Goal: Task Accomplishment & Management: Manage account settings

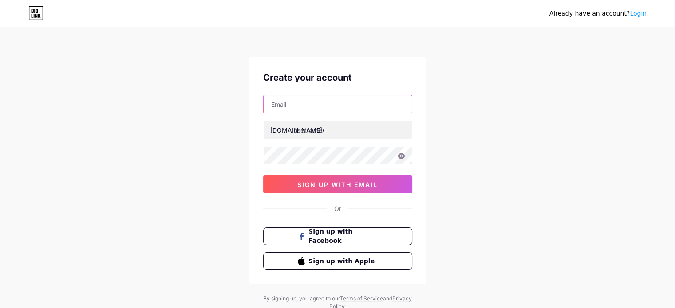
click at [315, 104] on input "text" at bounding box center [338, 104] width 148 height 18
type input "[EMAIL_ADDRESS][DOMAIN_NAME]"
type input "karanshah137"
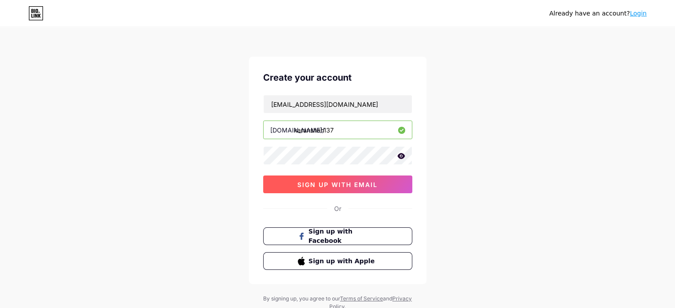
click at [336, 180] on button "sign up with email" at bounding box center [337, 185] width 149 height 18
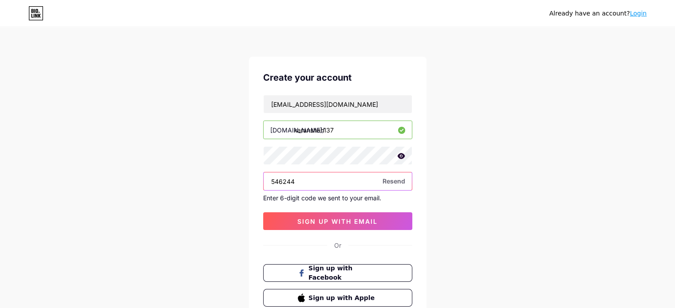
type input "546244"
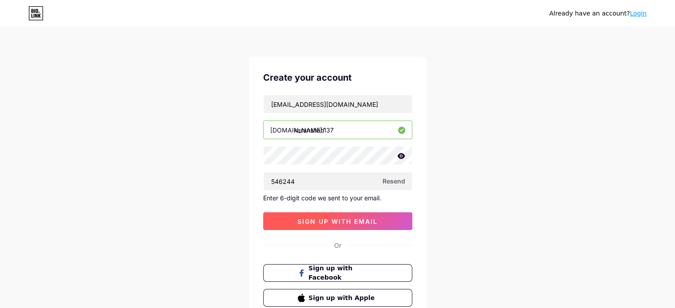
click at [304, 218] on span "sign up with email" at bounding box center [337, 222] width 80 height 8
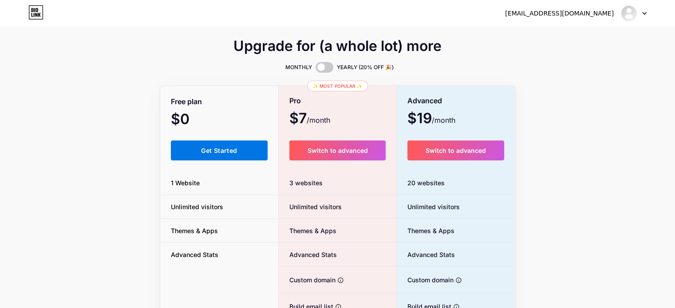
click at [248, 152] on button "Get Started" at bounding box center [219, 151] width 97 height 20
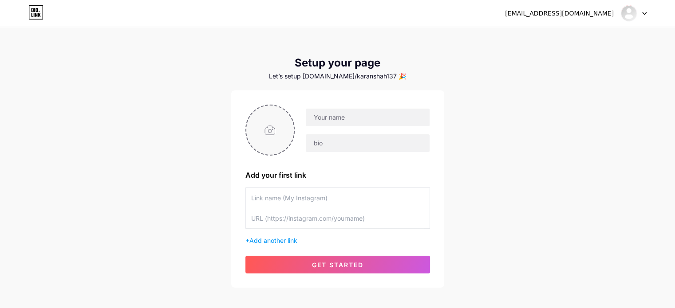
click at [274, 128] on input "file" at bounding box center [270, 130] width 48 height 49
type input "C:\fakepath\Profile Picture.jpeg"
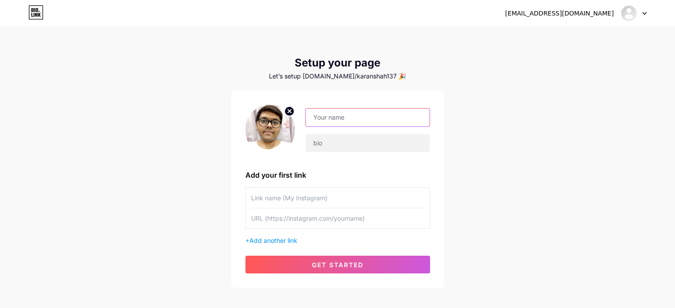
click at [340, 119] on input "text" at bounding box center [367, 118] width 123 height 18
type input "[PERSON_NAME]"
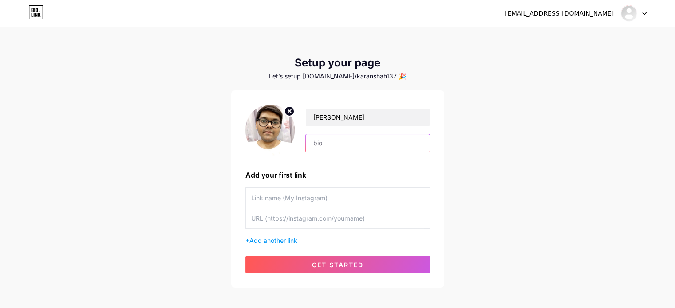
scroll to position [43, 0]
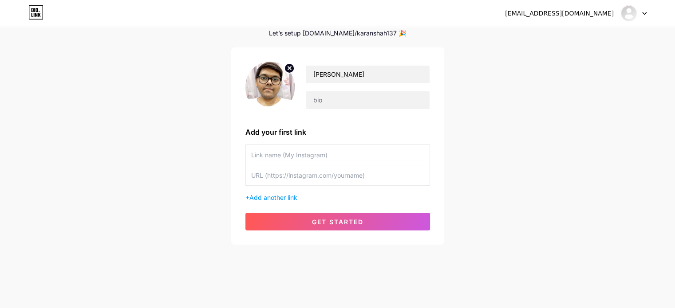
click at [313, 158] on input "text" at bounding box center [337, 155] width 173 height 20
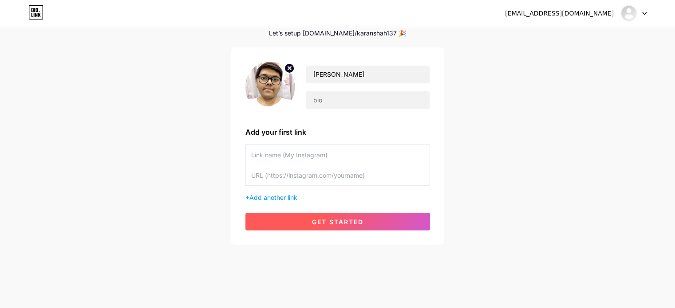
click at [339, 218] on span "get started" at bounding box center [337, 222] width 51 height 8
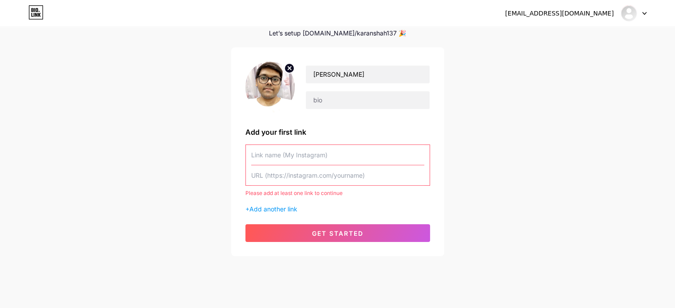
click at [270, 134] on div "Add your first link" at bounding box center [337, 132] width 185 height 11
click at [279, 155] on input "text" at bounding box center [337, 155] width 173 height 20
type input "K"
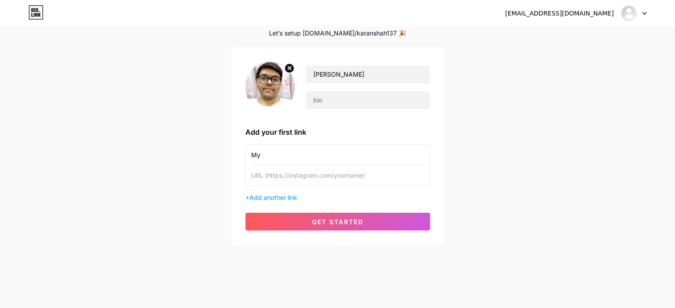
type input "M"
drag, startPoint x: 298, startPoint y: 159, endPoint x: 245, endPoint y: 152, distance: 52.8
click at [245, 152] on div "Instagram" at bounding box center [337, 165] width 185 height 41
type input "Substack"
paste input "[URL][DOMAIN_NAME]"
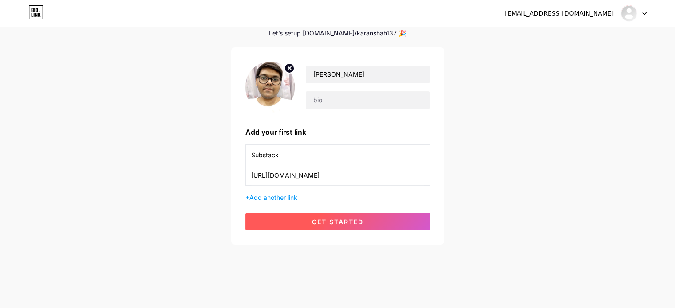
type input "[URL][DOMAIN_NAME]"
click at [332, 218] on span "get started" at bounding box center [337, 222] width 51 height 8
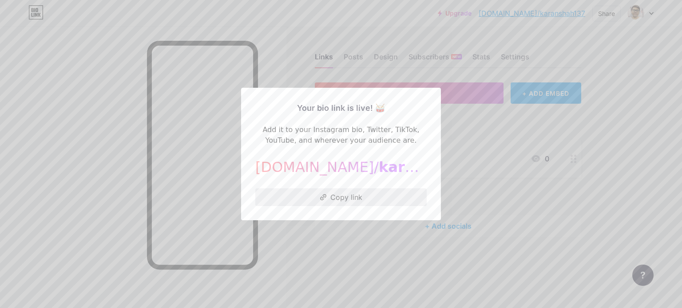
click at [346, 202] on button "Copy link" at bounding box center [340, 198] width 171 height 18
click at [443, 184] on div at bounding box center [341, 154] width 682 height 308
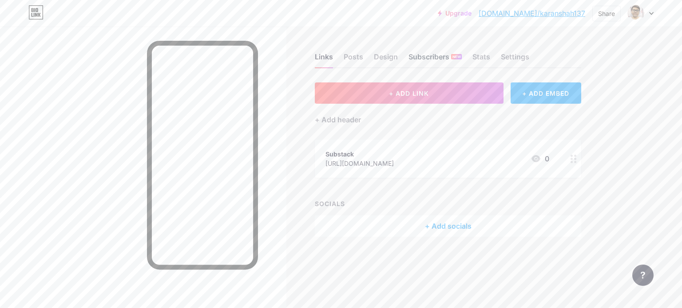
click at [449, 62] on div "Subscribers NEW" at bounding box center [434, 59] width 53 height 16
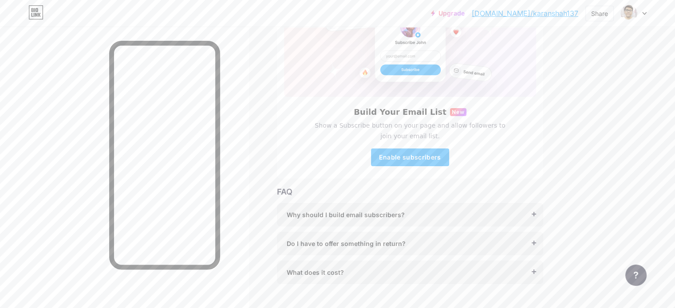
scroll to position [115, 0]
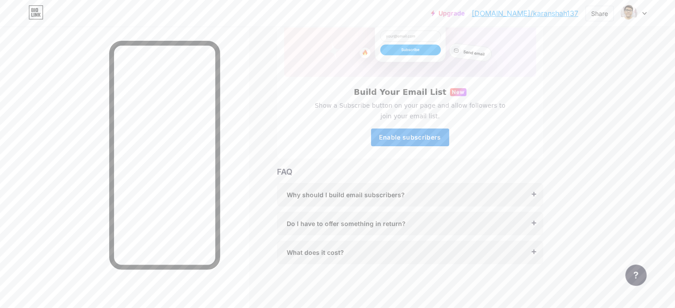
click at [446, 132] on button "Enable subscribers" at bounding box center [410, 138] width 78 height 18
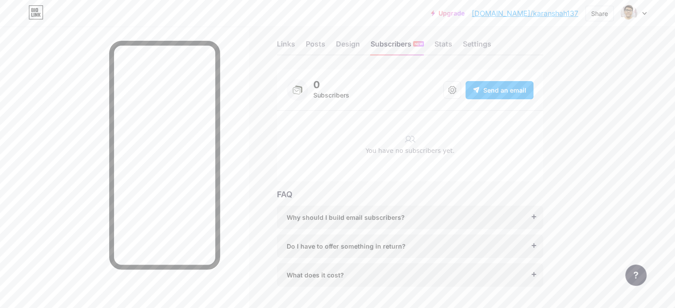
scroll to position [0, 0]
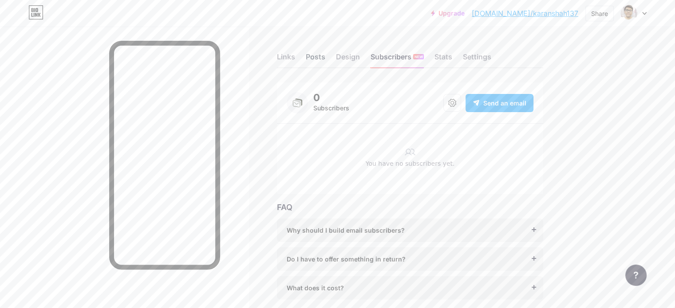
click at [325, 57] on div "Posts" at bounding box center [316, 59] width 20 height 16
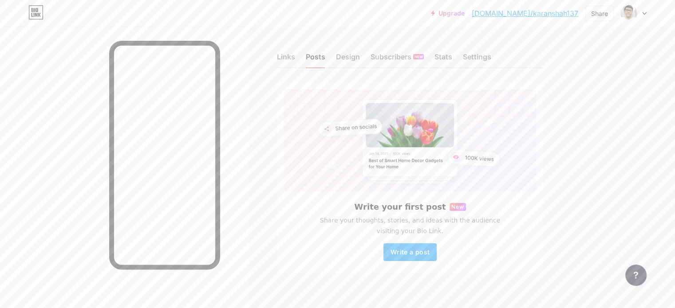
scroll to position [9, 0]
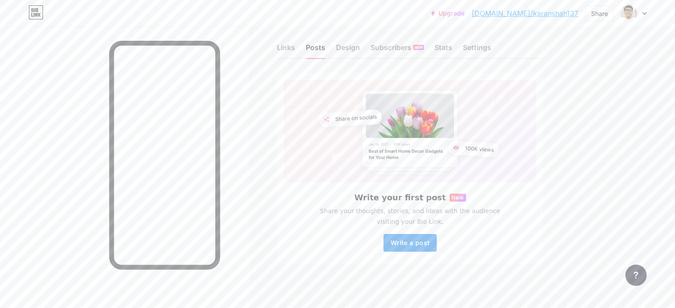
click at [430, 243] on span "Write a post" at bounding box center [410, 243] width 39 height 8
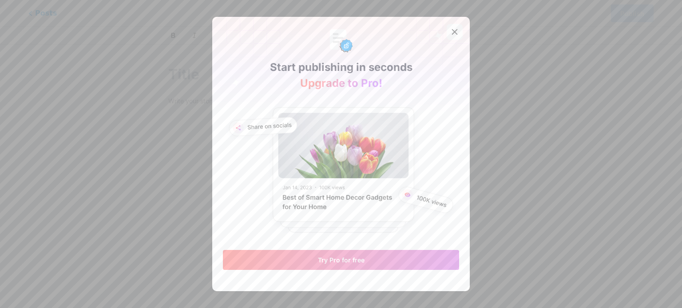
click at [453, 36] on div at bounding box center [454, 32] width 16 height 16
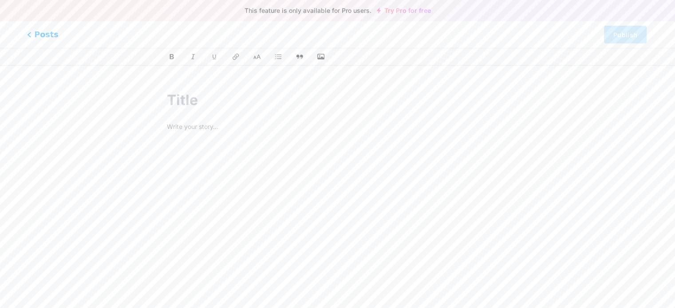
click at [44, 33] on span "Posts" at bounding box center [43, 35] width 32 height 12
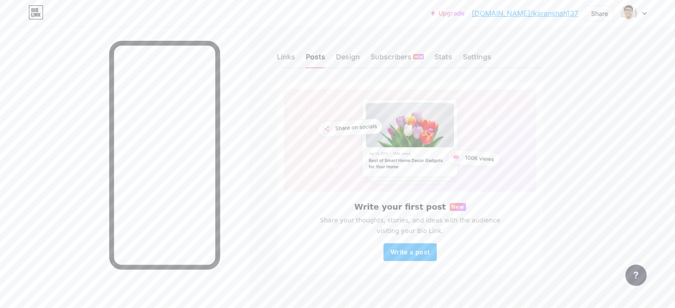
click at [495, 56] on div "Links Posts Design Subscribers NEW Stats Settings" at bounding box center [410, 52] width 266 height 31
click at [491, 56] on div "Settings" at bounding box center [477, 59] width 28 height 16
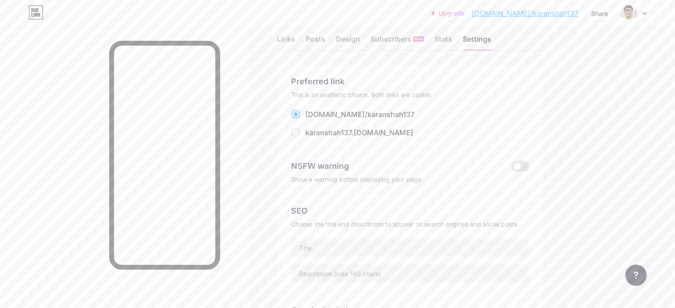
scroll to position [20, 0]
click at [300, 133] on span at bounding box center [295, 130] width 9 height 9
click at [311, 136] on input "karanshah137 .[DOMAIN_NAME]" at bounding box center [308, 139] width 6 height 6
radio input "true"
click at [300, 112] on span at bounding box center [295, 112] width 9 height 9
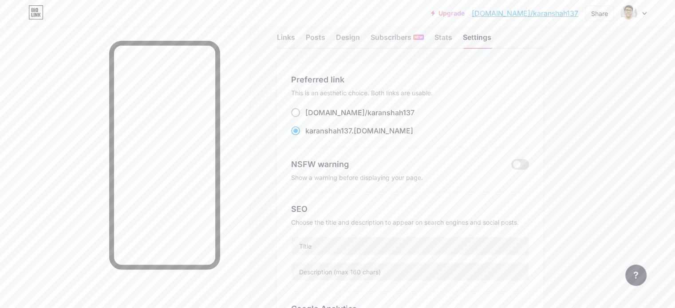
click at [311, 118] on input "[DOMAIN_NAME]/ karanshah137" at bounding box center [308, 121] width 6 height 6
radio input "true"
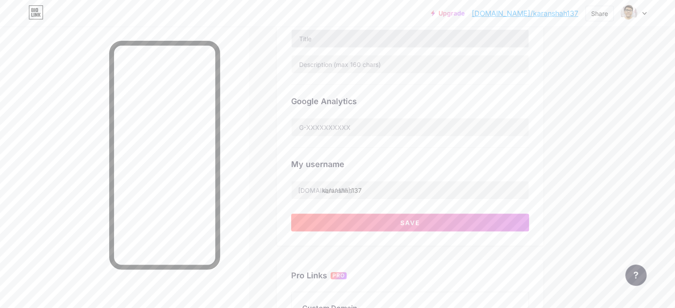
scroll to position [229, 0]
click at [383, 122] on input "text" at bounding box center [410, 126] width 237 height 18
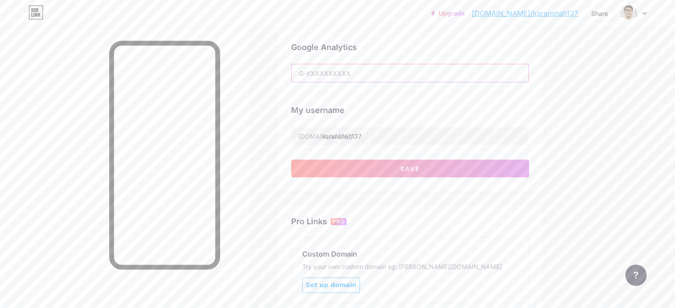
scroll to position [280, 0]
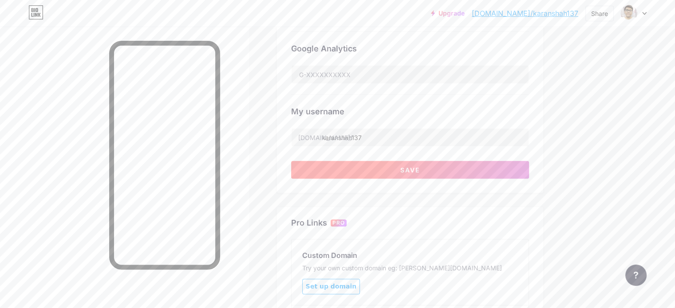
click at [392, 177] on button "Save" at bounding box center [410, 170] width 238 height 18
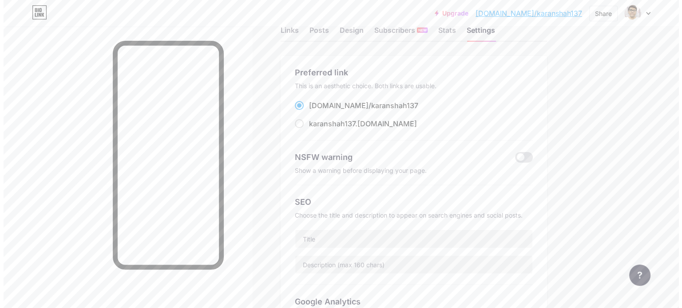
scroll to position [0, 0]
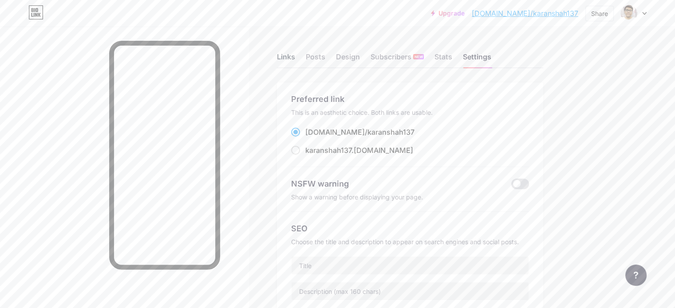
click at [295, 61] on div "Links" at bounding box center [286, 59] width 18 height 16
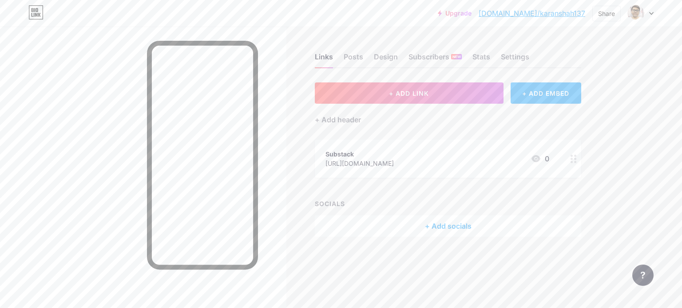
click at [533, 102] on div "+ ADD EMBED" at bounding box center [545, 93] width 71 height 21
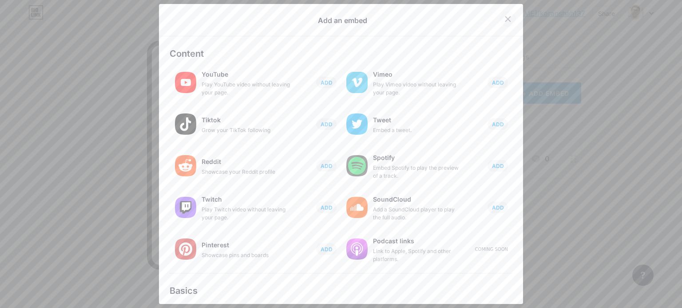
click at [500, 14] on div at bounding box center [508, 19] width 16 height 16
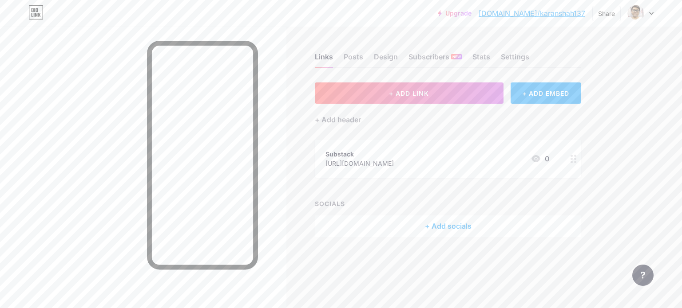
click at [425, 224] on div "+ Add socials" at bounding box center [448, 226] width 266 height 21
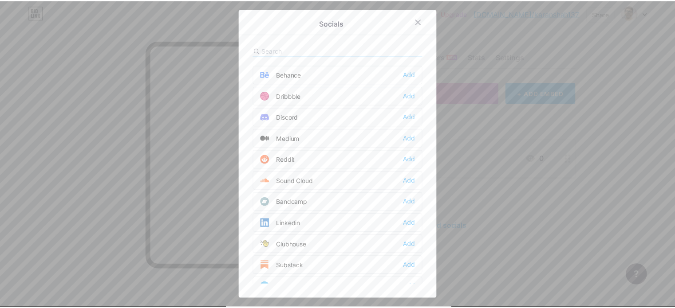
scroll to position [273, 0]
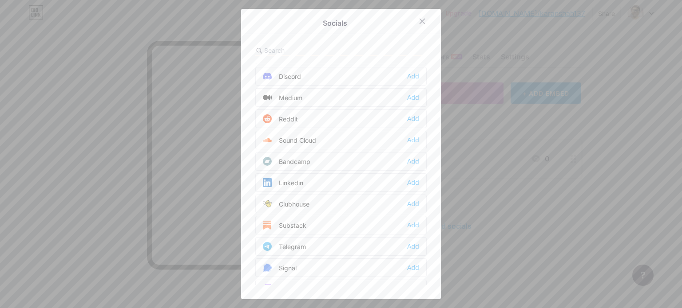
click at [409, 221] on div "Add" at bounding box center [413, 225] width 12 height 9
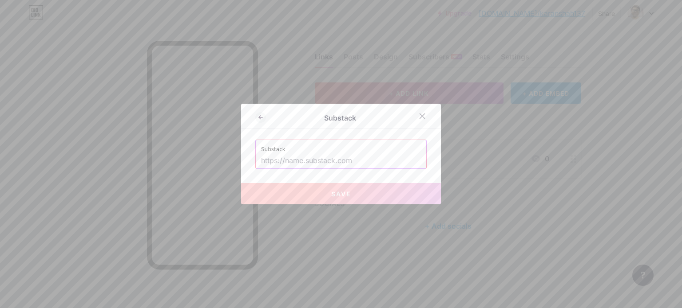
click at [344, 157] on input "text" at bounding box center [341, 161] width 160 height 15
paste input "[URL][DOMAIN_NAME]"
type input "[URL][DOMAIN_NAME]"
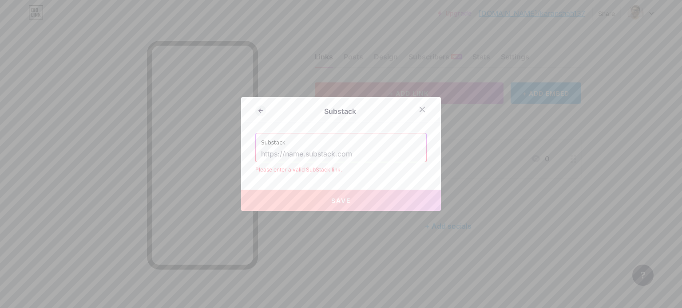
paste input "[URL][DOMAIN_NAME]"
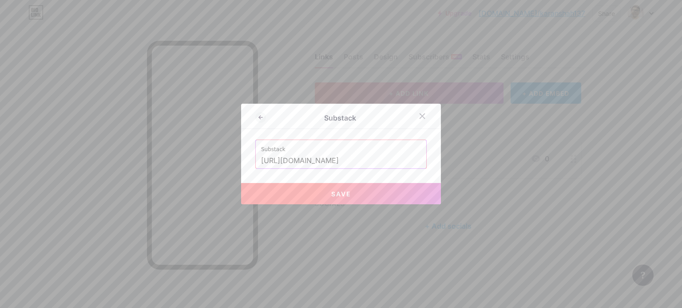
type input "[URL][DOMAIN_NAME]"
click at [298, 190] on button "Save" at bounding box center [341, 193] width 200 height 21
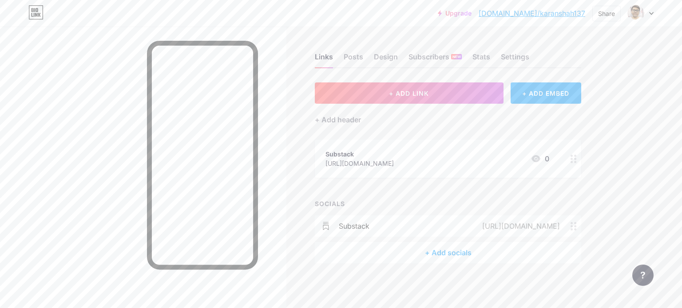
click at [454, 257] on div "+ Add socials" at bounding box center [448, 252] width 266 height 21
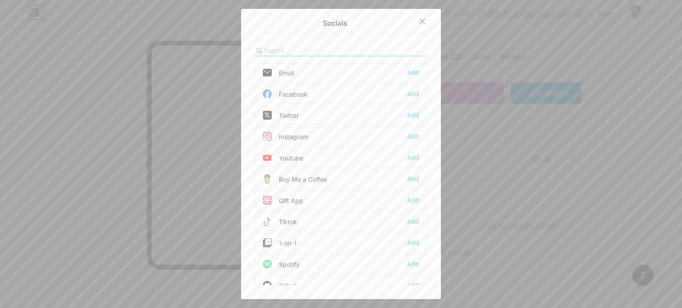
click at [366, 47] on div at bounding box center [340, 51] width 171 height 12
click at [362, 51] on div at bounding box center [340, 51] width 171 height 12
click at [331, 49] on input "text" at bounding box center [312, 50] width 97 height 9
type input "l"
click at [409, 134] on div "Add" at bounding box center [413, 136] width 12 height 9
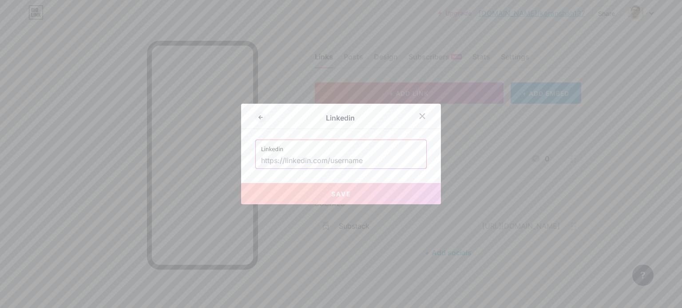
click at [367, 161] on input "text" at bounding box center [341, 161] width 160 height 15
paste input "[URL][DOMAIN_NAME]"
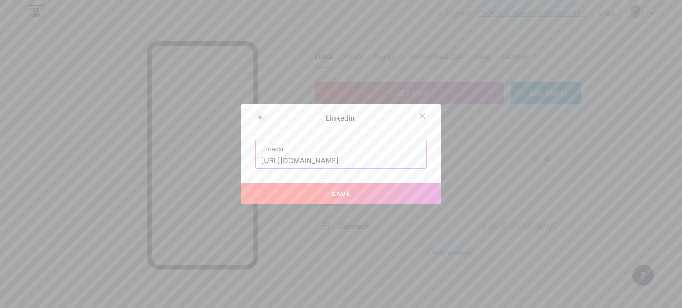
type input "[URL][DOMAIN_NAME]"
click at [371, 193] on button "Save" at bounding box center [341, 193] width 200 height 21
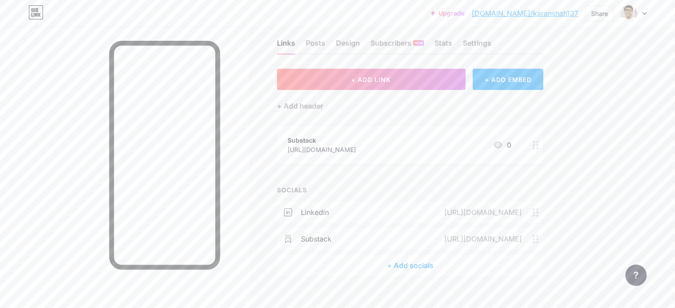
scroll to position [14, 0]
click at [461, 263] on div "+ Add socials" at bounding box center [410, 265] width 266 height 21
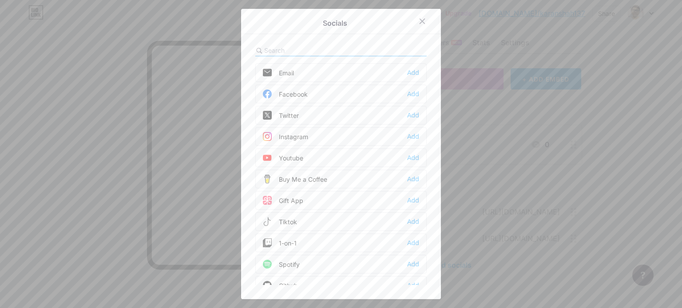
click at [332, 51] on input "text" at bounding box center [312, 50] width 97 height 9
type input "t"
click at [414, 72] on div "Add" at bounding box center [413, 72] width 12 height 9
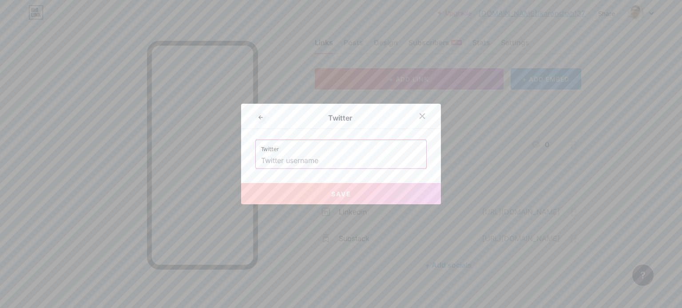
click at [353, 165] on input "text" at bounding box center [341, 161] width 160 height 15
paste input "[URL][DOMAIN_NAME]"
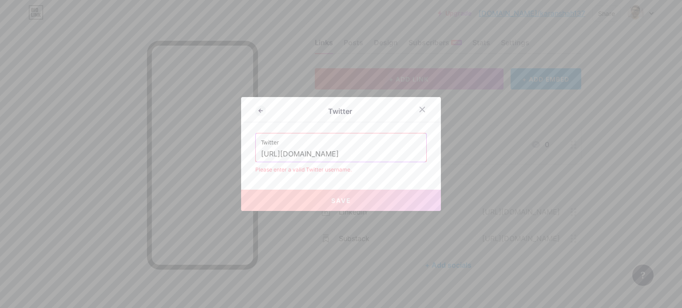
click at [284, 156] on input "[URL][DOMAIN_NAME]" at bounding box center [341, 154] width 160 height 15
drag, startPoint x: 376, startPoint y: 148, endPoint x: 376, endPoint y: 153, distance: 4.9
click at [376, 153] on input "[URL][DOMAIN_NAME]" at bounding box center [341, 154] width 160 height 15
click at [281, 157] on input "[URL][DOMAIN_NAME]" at bounding box center [341, 154] width 160 height 15
type input "[URL][DOMAIN_NAME]"
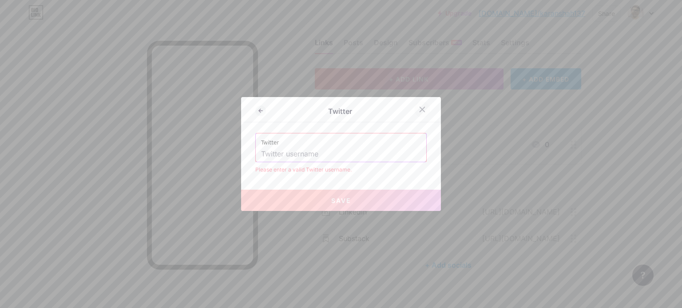
click at [420, 108] on icon at bounding box center [422, 109] width 5 height 5
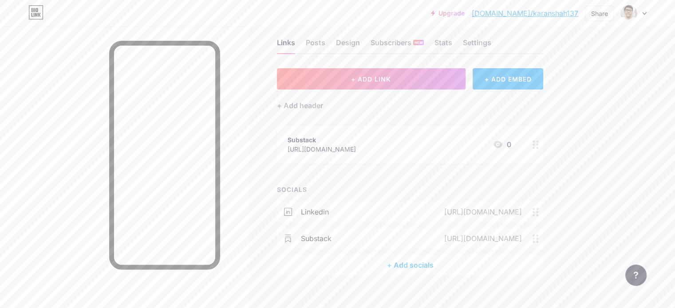
click at [454, 262] on div "+ Add socials" at bounding box center [410, 265] width 266 height 21
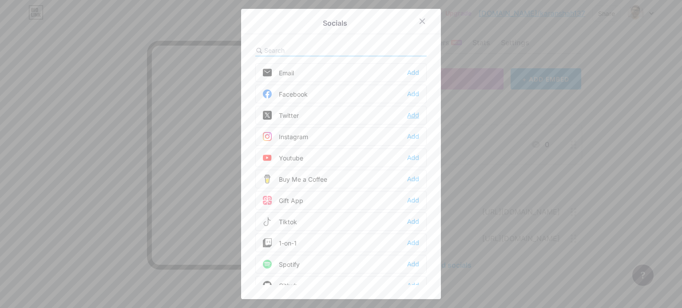
click at [414, 115] on div "Add" at bounding box center [413, 115] width 12 height 9
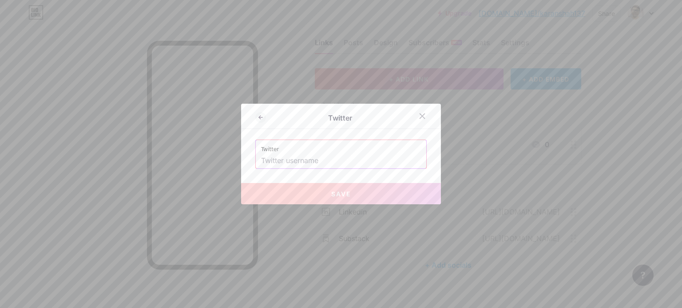
click at [326, 164] on input "text" at bounding box center [341, 161] width 160 height 15
paste input "[URL][DOMAIN_NAME]"
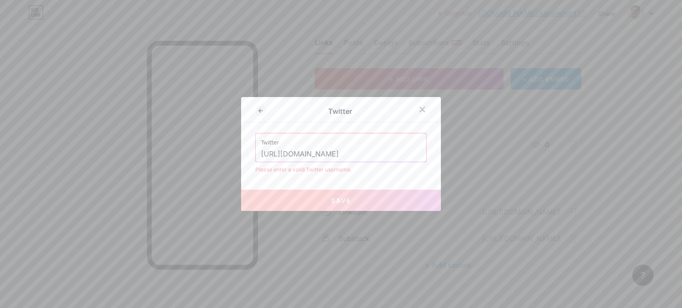
drag, startPoint x: 305, startPoint y: 156, endPoint x: 247, endPoint y: 159, distance: 58.2
click at [247, 159] on div "Twitter Twitter [URL][DOMAIN_NAME] Please enter a valid Twitter username. Save" at bounding box center [341, 154] width 200 height 114
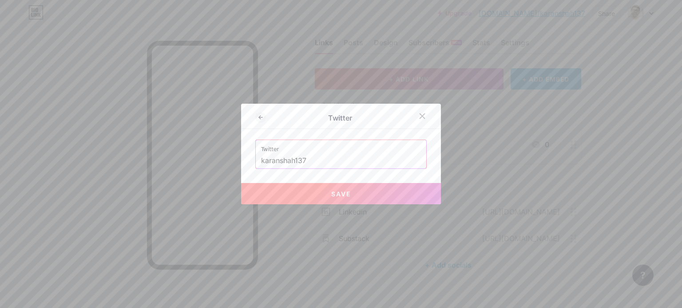
click at [310, 188] on button "Save" at bounding box center [341, 193] width 200 height 21
type input "[URL][DOMAIN_NAME]"
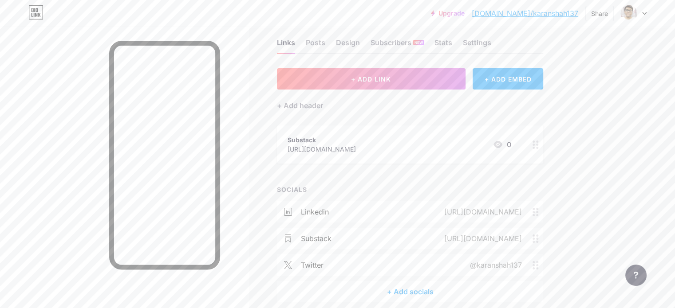
click at [454, 290] on div "+ Add socials" at bounding box center [410, 291] width 266 height 21
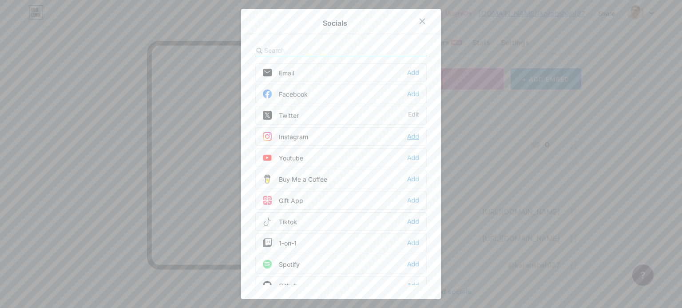
click at [410, 136] on div "Add" at bounding box center [413, 136] width 12 height 9
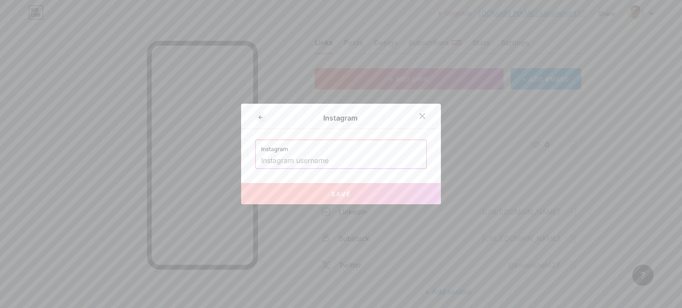
click at [341, 161] on input "text" at bounding box center [341, 161] width 160 height 15
paste input "[URL][DOMAIN_NAME]"
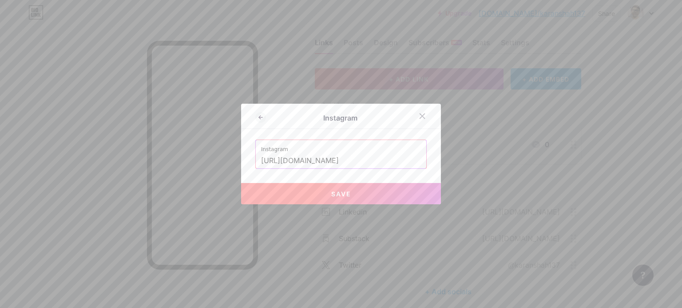
click at [354, 193] on button "Save" at bounding box center [341, 193] width 200 height 21
type input "[URL][DOMAIN_NAME][DOMAIN_NAME]"
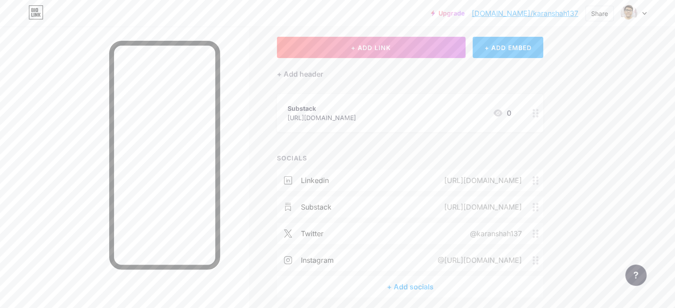
scroll to position [46, 0]
click at [539, 258] on icon at bounding box center [536, 260] width 6 height 8
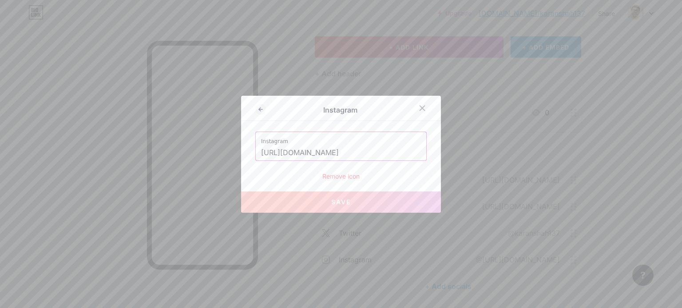
drag, startPoint x: 353, startPoint y: 154, endPoint x: 229, endPoint y: 146, distance: 123.6
click at [229, 146] on div "Instagram Instagram [URL][DOMAIN_NAME] Remove icon Save" at bounding box center [341, 154] width 682 height 308
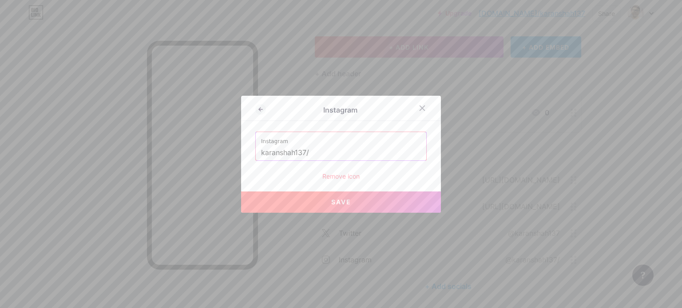
click at [331, 150] on input "karanshah137/" at bounding box center [341, 153] width 160 height 15
click at [343, 197] on button "Save" at bounding box center [341, 202] width 200 height 21
type input "[URL][DOMAIN_NAME]"
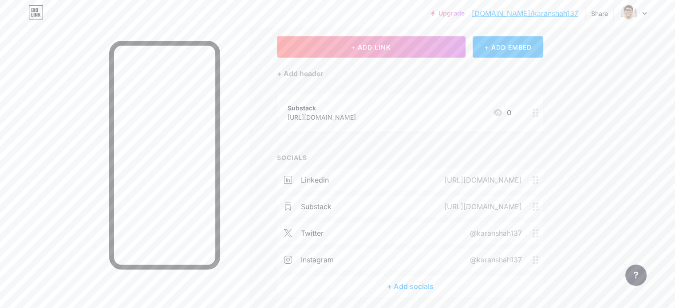
scroll to position [0, 0]
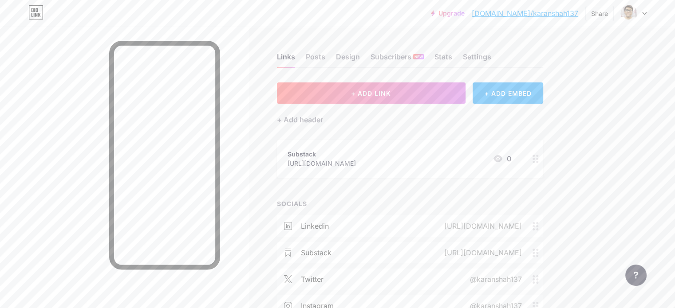
click at [563, 16] on link "[DOMAIN_NAME]/karanshah137" at bounding box center [525, 13] width 107 height 11
click at [360, 56] on div "Design" at bounding box center [348, 59] width 24 height 16
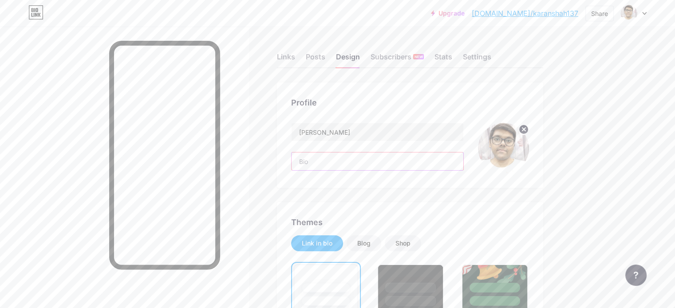
click at [463, 168] on input "text" at bounding box center [378, 162] width 172 height 18
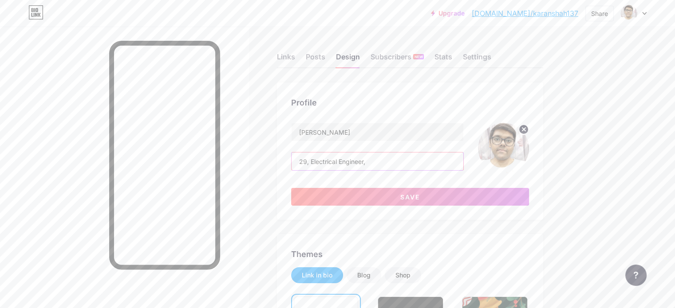
paste input "Philomath, Minimalist,"
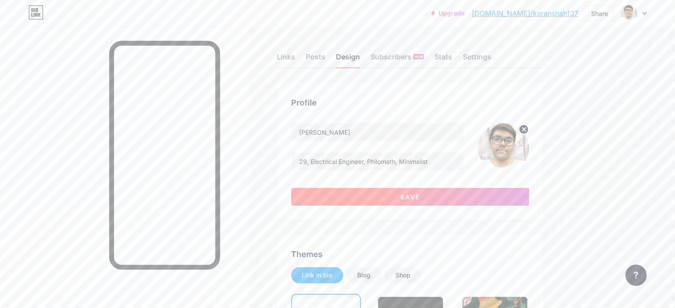
click at [420, 200] on span "Save" at bounding box center [410, 198] width 20 height 8
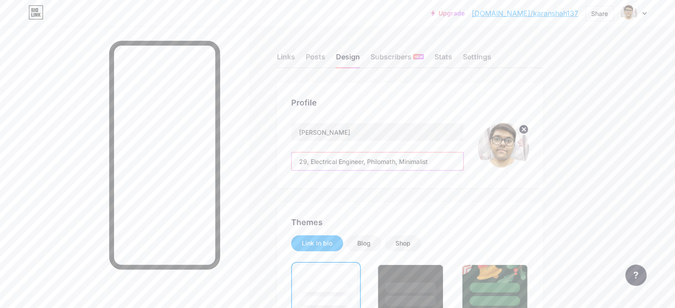
click at [407, 161] on input "29, Electrical Engineer, Philomath, Minimalist" at bounding box center [378, 162] width 172 height 18
paste input "Finance Enthusiast | AI Generalist in Finance"
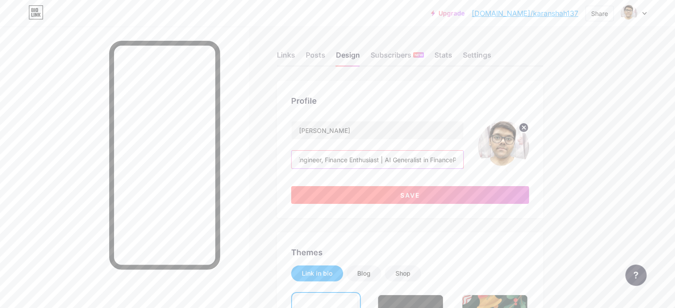
type input "29, Electrical Engineer, Finance Enthusiast | AI Generalist in FinancePhilomath…"
click at [462, 191] on button "Save" at bounding box center [410, 195] width 238 height 18
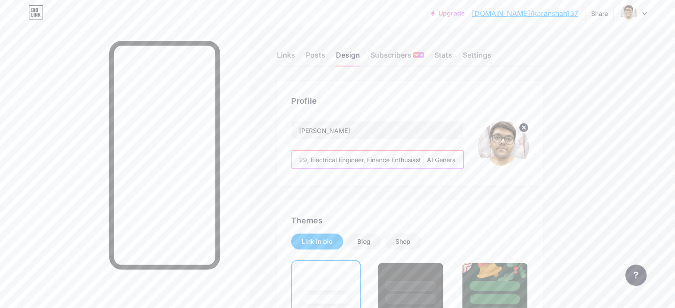
click at [398, 161] on input "29, Electrical Engineer, Finance Enthusiast | AI Generalist in FinancePhilomath…" at bounding box center [378, 160] width 172 height 18
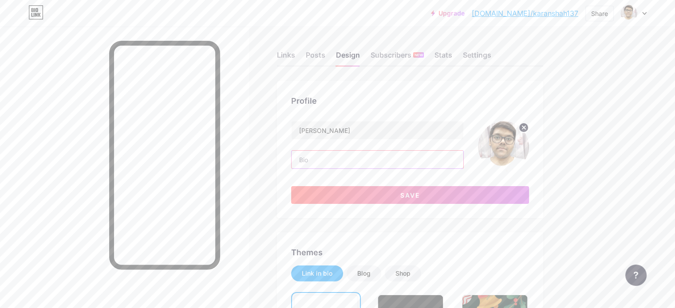
paste input "Electrical Engineer | Certified Automation Professional (NCAP) | Finance Enthus…"
click at [360, 159] on input "Electrical Engineer | Certified Automation Professional (NCAP) | Finance Enthus…" at bounding box center [378, 160] width 172 height 18
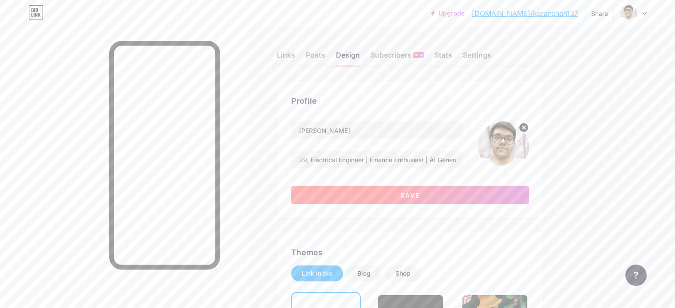
click at [420, 191] on button "Save" at bounding box center [410, 195] width 238 height 18
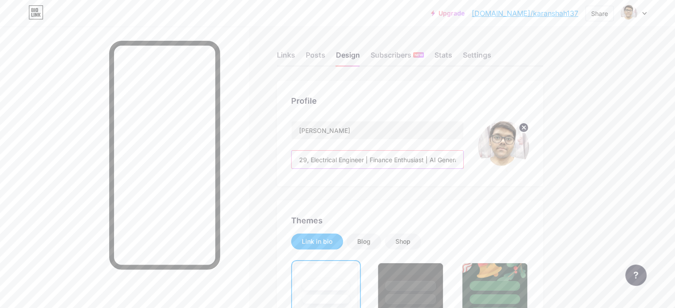
click at [408, 159] on input "29, Electrical Engineer | Finance Enthusiast | AI Generalist in Finance" at bounding box center [378, 160] width 172 height 18
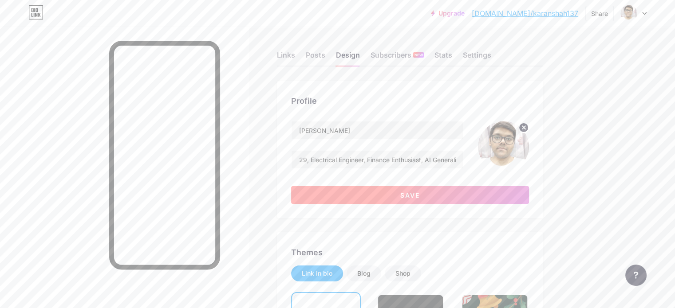
click at [412, 193] on button "Save" at bounding box center [410, 195] width 238 height 18
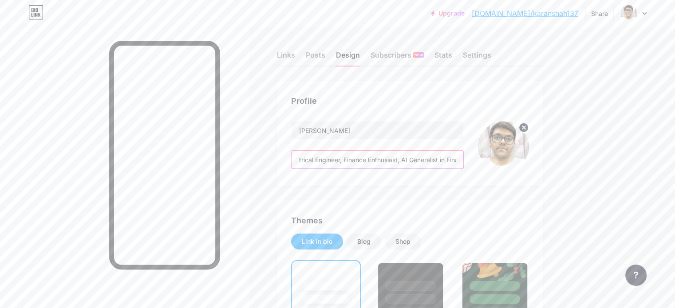
scroll to position [0, 40]
drag, startPoint x: 405, startPoint y: 159, endPoint x: 502, endPoint y: 159, distance: 96.8
click at [502, 159] on div "[PERSON_NAME] 29, Electrical Engineer, Finance Enthusiast, AI Generalist in Fin…" at bounding box center [410, 146] width 238 height 51
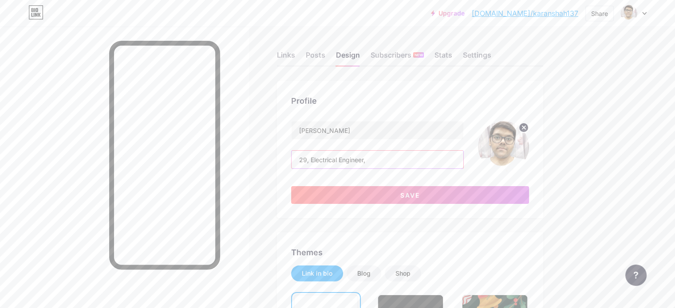
paste input "Philomath, Minimalist"
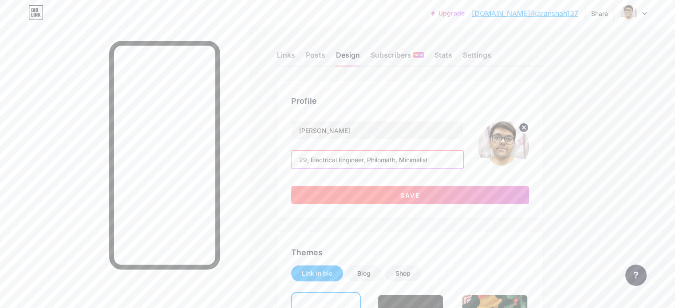
type input "29, Electrical Engineer, Philomath, Minimalist"
click at [420, 193] on span "Save" at bounding box center [410, 196] width 20 height 8
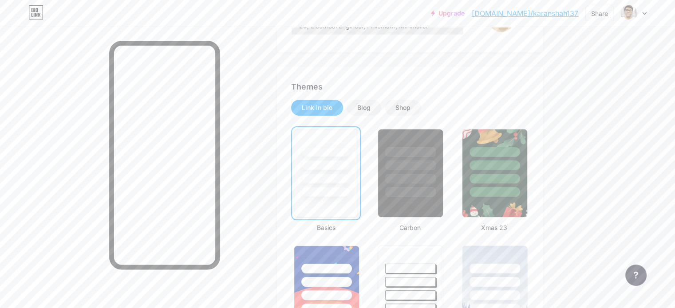
scroll to position [136, 0]
click at [371, 104] on div "Blog" at bounding box center [363, 107] width 13 height 9
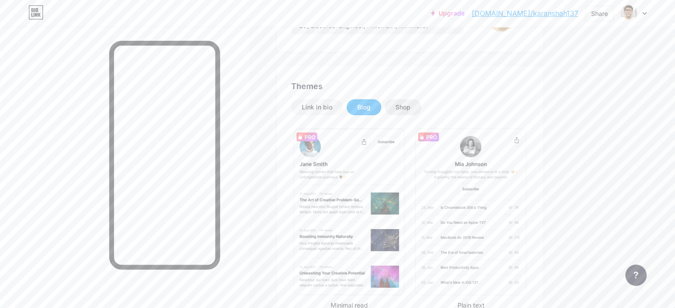
click at [411, 108] on div "Shop" at bounding box center [402, 107] width 15 height 9
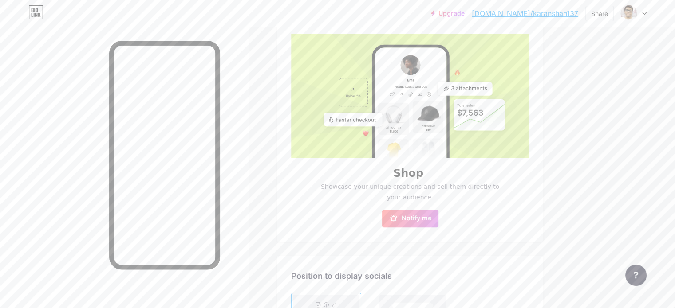
scroll to position [156, 0]
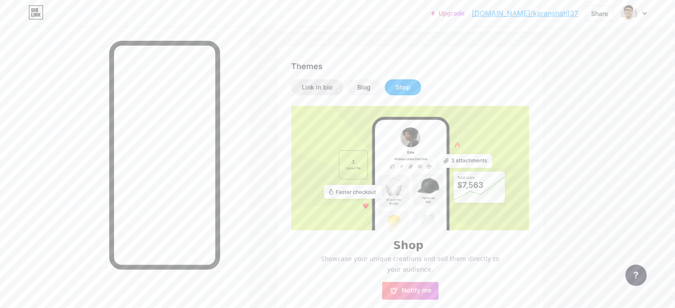
click at [332, 83] on div "Link in bio" at bounding box center [317, 87] width 31 height 9
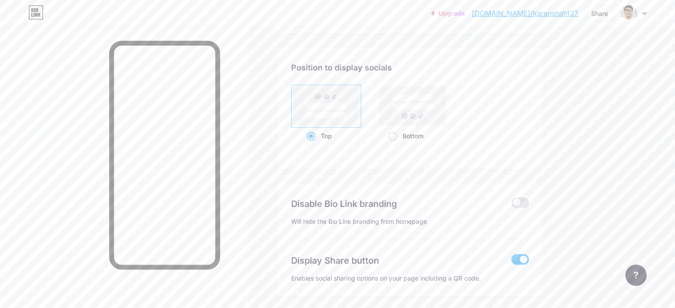
scroll to position [1196, 0]
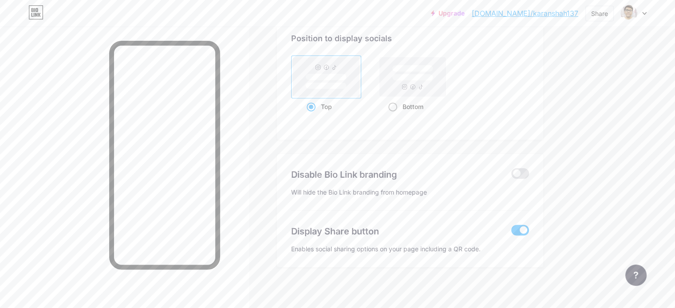
click at [397, 104] on span at bounding box center [392, 107] width 9 height 9
click at [394, 115] on input "Bottom" at bounding box center [391, 118] width 6 height 6
radio input "true"
click at [316, 107] on span at bounding box center [311, 107] width 9 height 9
click at [312, 115] on input "Top" at bounding box center [310, 118] width 6 height 6
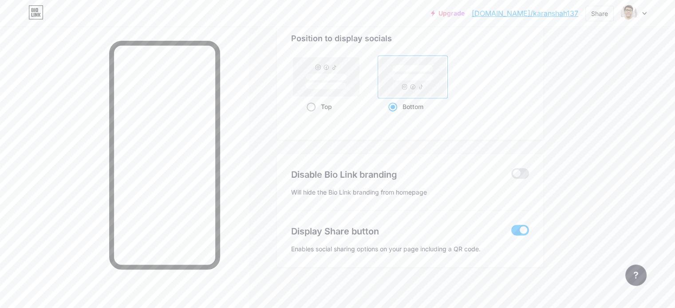
radio input "true"
click at [529, 174] on span at bounding box center [520, 173] width 18 height 11
click at [511, 176] on input "checkbox" at bounding box center [511, 176] width 0 height 0
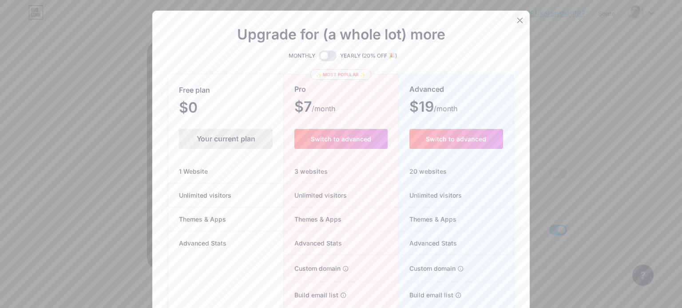
click at [518, 20] on icon at bounding box center [520, 20] width 5 height 5
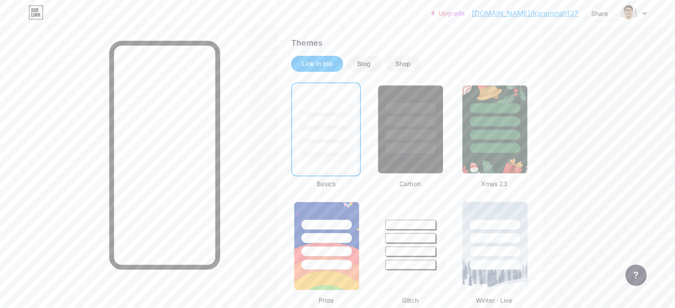
scroll to position [174, 0]
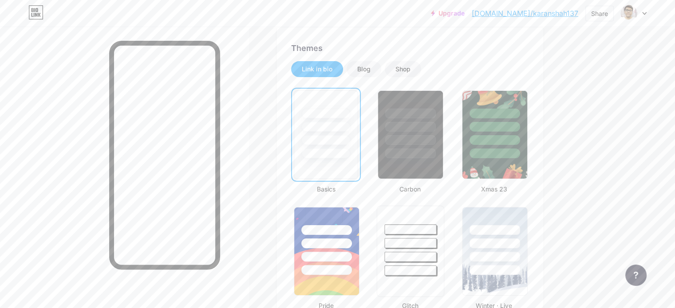
click at [437, 229] on div at bounding box center [411, 230] width 52 height 10
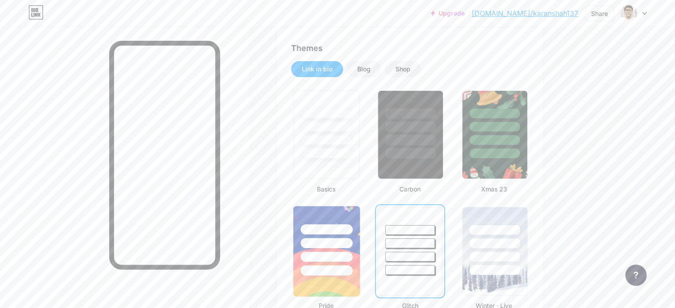
click at [360, 225] on div at bounding box center [326, 241] width 67 height 70
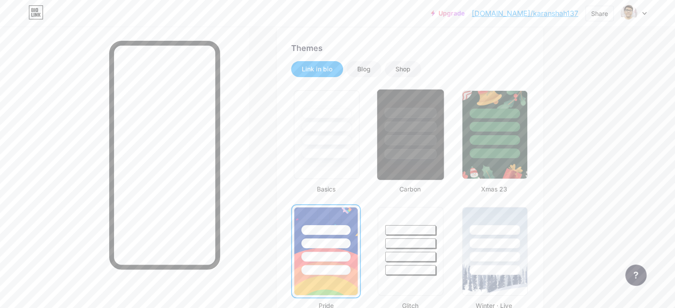
scroll to position [172, 0]
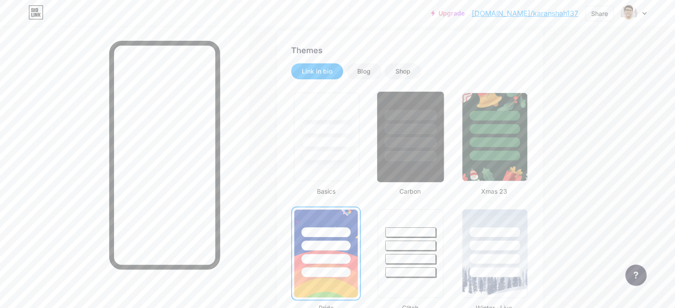
click at [437, 144] on div at bounding box center [411, 143] width 52 height 10
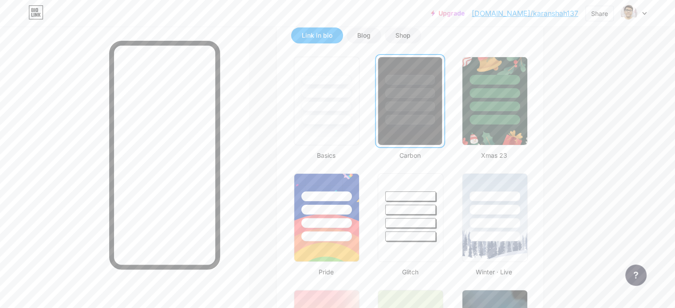
scroll to position [209, 0]
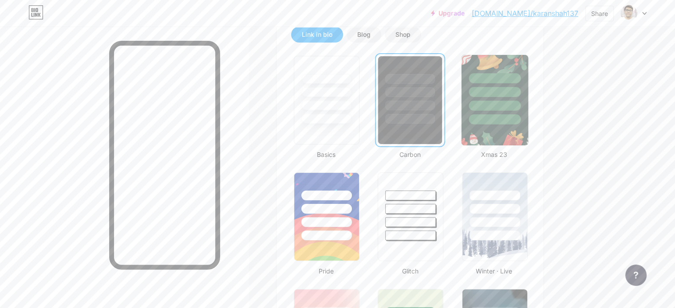
click at [528, 111] on div at bounding box center [494, 90] width 67 height 70
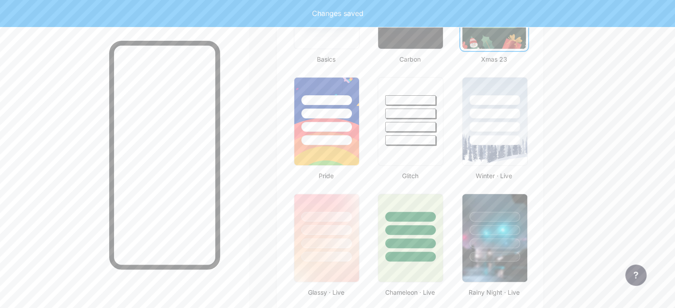
scroll to position [314, 0]
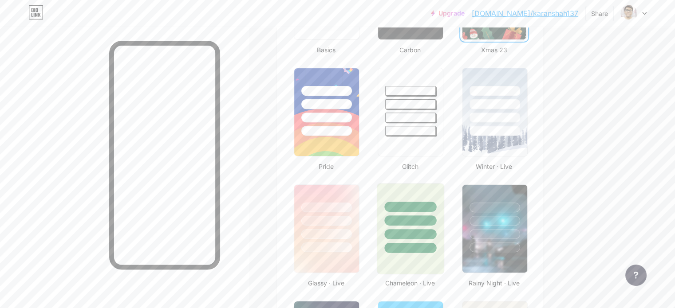
click at [432, 235] on div at bounding box center [411, 234] width 52 height 10
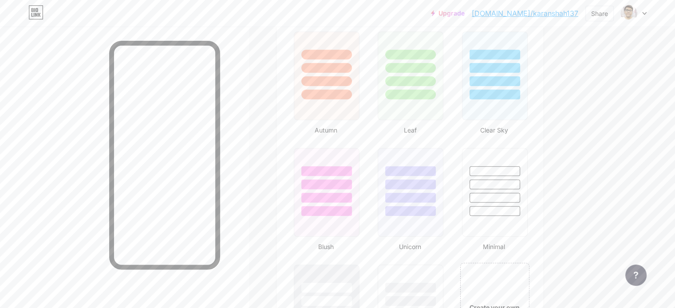
scroll to position [821, 0]
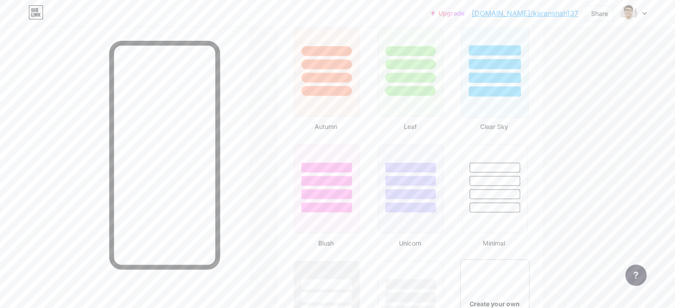
click at [513, 74] on div at bounding box center [495, 78] width 52 height 10
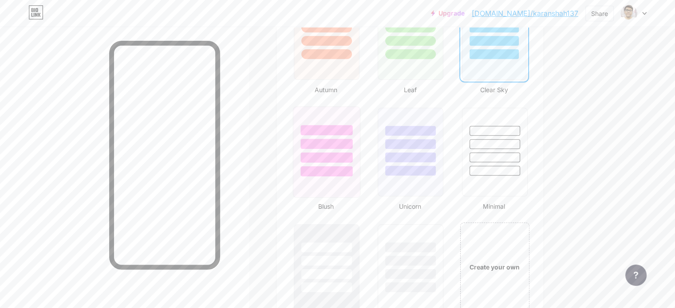
click at [352, 153] on div at bounding box center [326, 158] width 52 height 10
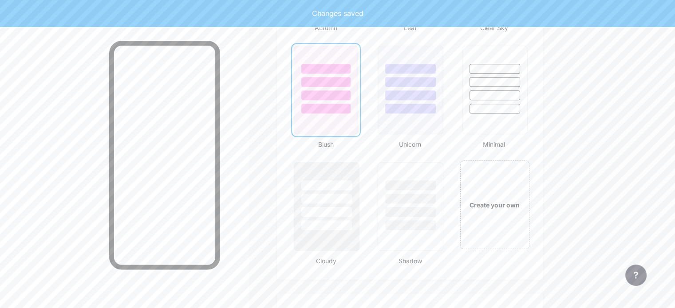
scroll to position [922, 0]
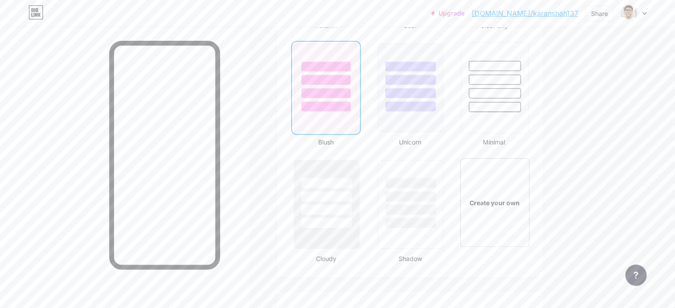
click at [515, 92] on div at bounding box center [495, 93] width 52 height 10
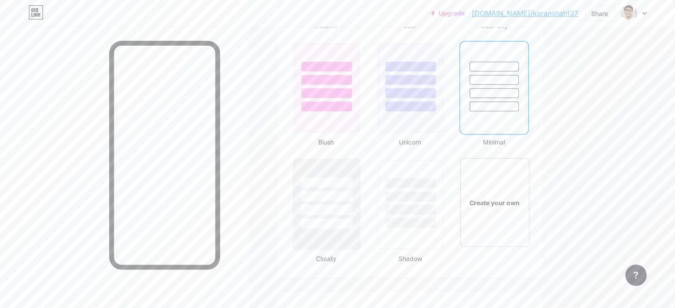
click at [358, 213] on div at bounding box center [326, 194] width 67 height 70
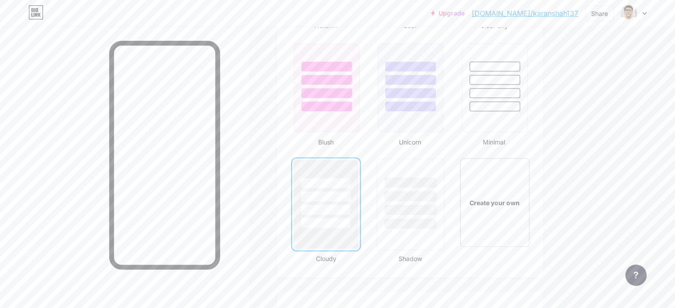
click at [437, 205] on div at bounding box center [411, 210] width 52 height 10
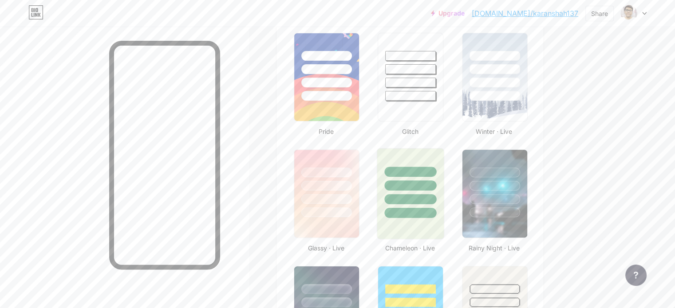
scroll to position [348, 0]
click at [513, 111] on img at bounding box center [494, 77] width 67 height 91
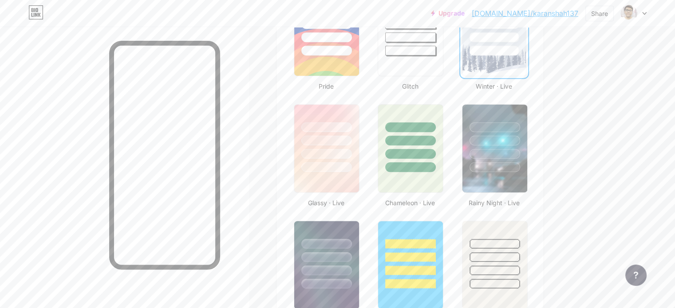
scroll to position [396, 0]
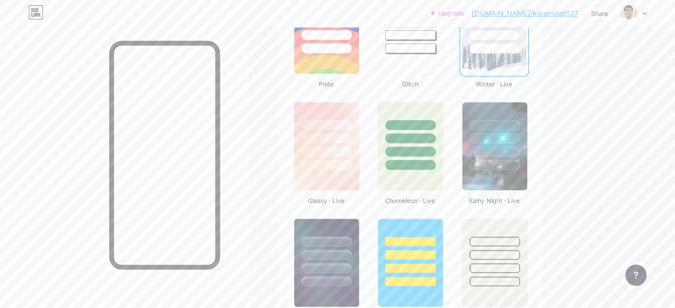
click at [443, 144] on div at bounding box center [410, 136] width 65 height 67
click at [352, 136] on div at bounding box center [326, 138] width 52 height 10
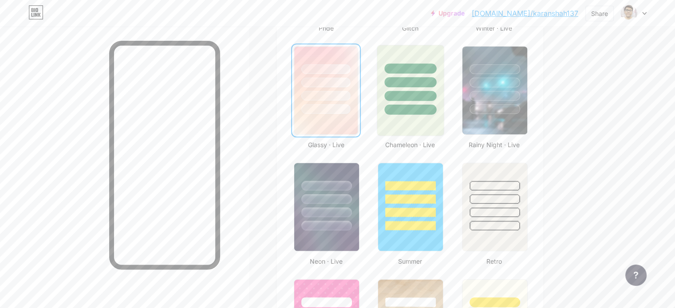
scroll to position [453, 0]
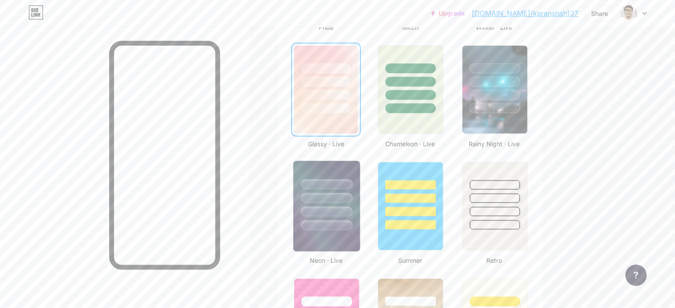
click at [352, 213] on div at bounding box center [326, 212] width 52 height 10
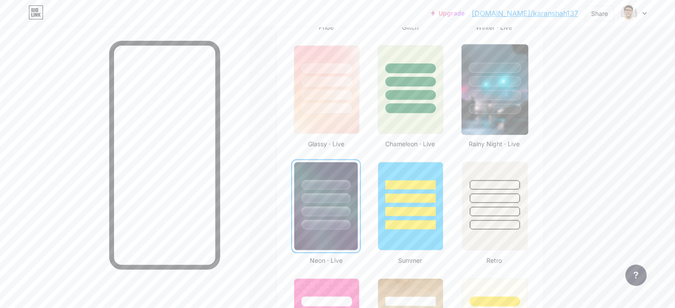
click at [521, 107] on div at bounding box center [495, 109] width 52 height 10
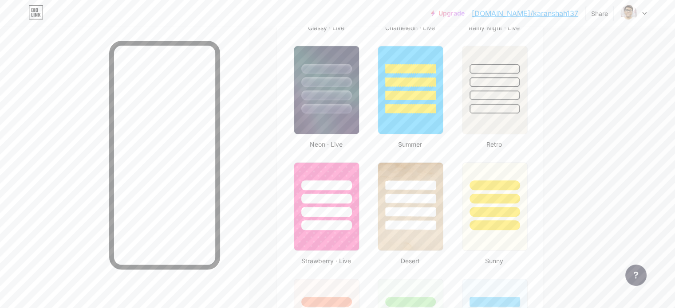
scroll to position [571, 0]
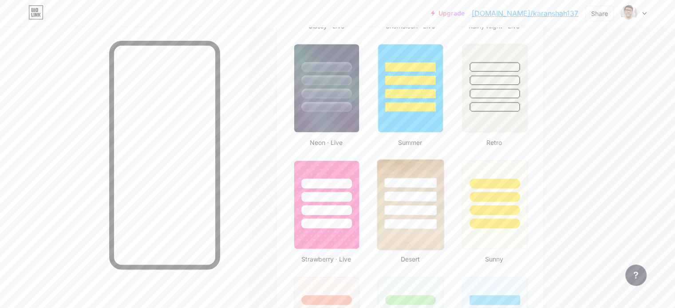
click at [437, 184] on div at bounding box center [411, 183] width 52 height 10
click at [521, 193] on div at bounding box center [495, 197] width 52 height 10
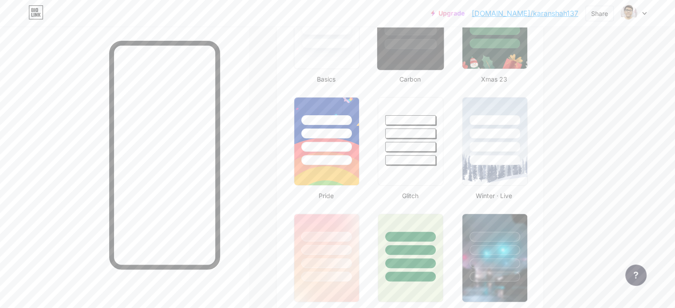
scroll to position [285, 0]
click at [444, 219] on div at bounding box center [410, 248] width 67 height 70
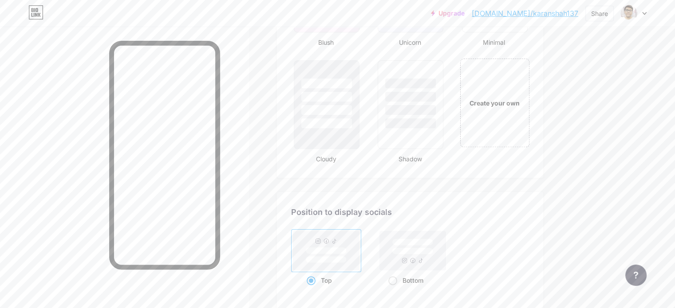
scroll to position [1020, 0]
click at [528, 100] on div "Create your own" at bounding box center [495, 105] width 66 height 10
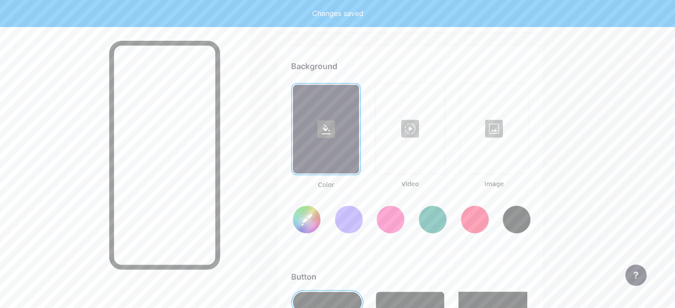
scroll to position [1175, 0]
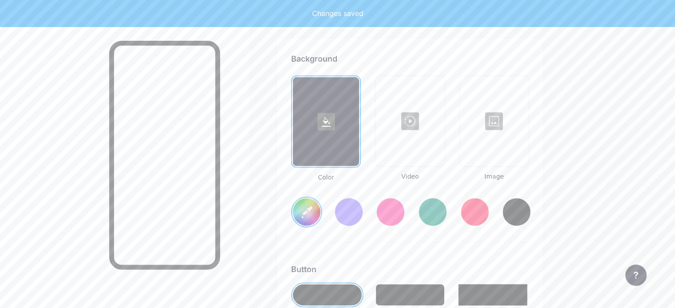
type input "#ffffff"
type input "#000000"
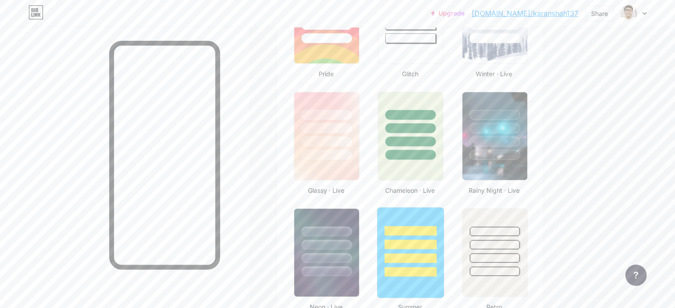
scroll to position [400, 0]
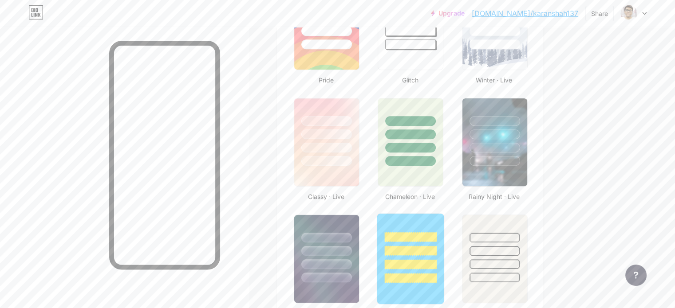
click at [436, 144] on div at bounding box center [410, 148] width 51 height 10
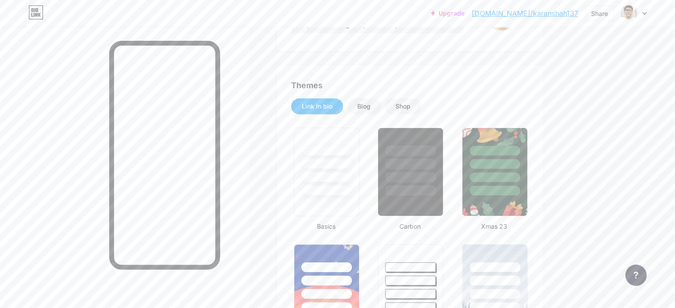
scroll to position [32, 0]
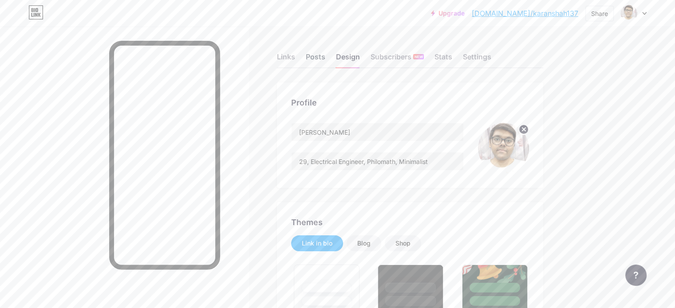
click at [325, 56] on div "Posts" at bounding box center [316, 59] width 20 height 16
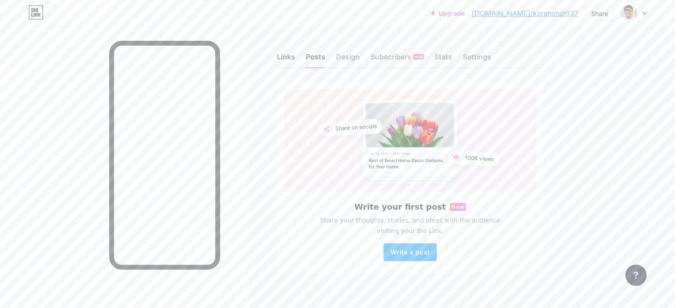
click at [295, 59] on div "Links" at bounding box center [286, 59] width 18 height 16
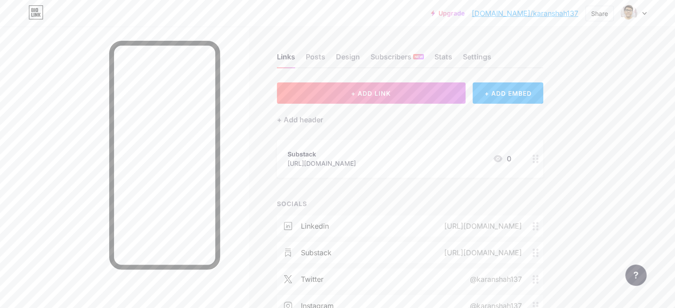
click at [516, 13] on link "[DOMAIN_NAME]/karanshah137" at bounding box center [525, 13] width 107 height 11
click at [360, 55] on div "Design" at bounding box center [348, 59] width 24 height 16
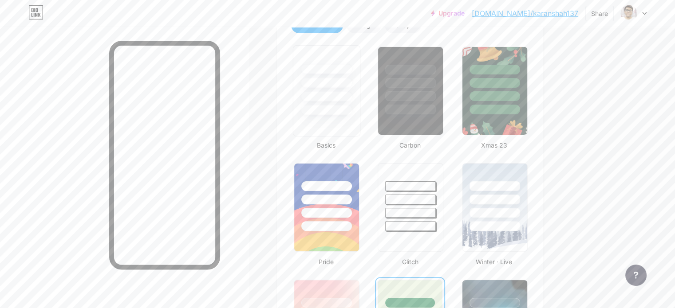
scroll to position [218, 0]
click at [352, 107] on div at bounding box center [326, 110] width 52 height 10
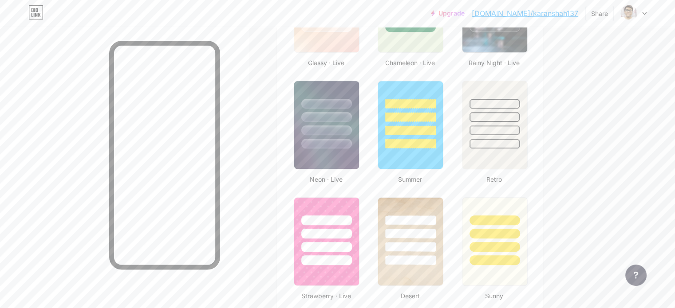
scroll to position [536, 0]
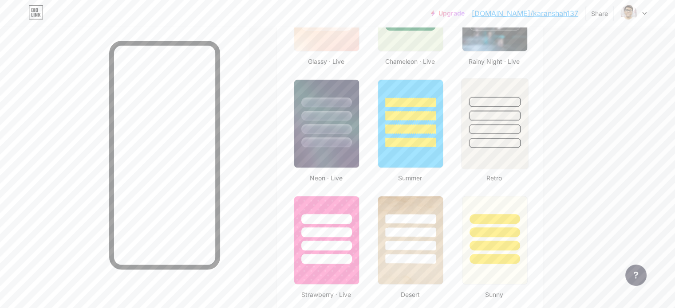
click at [521, 125] on div at bounding box center [495, 129] width 52 height 10
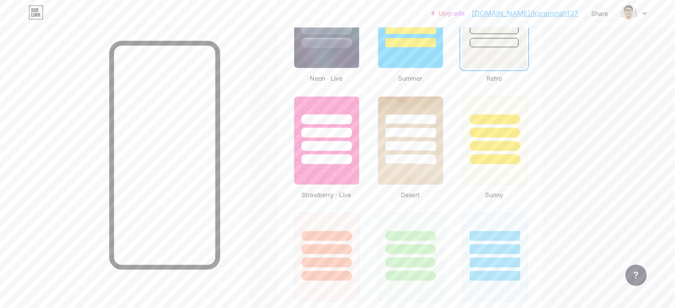
scroll to position [636, 0]
click at [520, 128] on div at bounding box center [495, 133] width 51 height 10
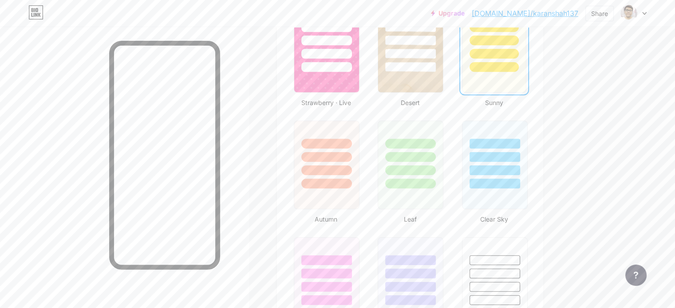
scroll to position [731, 0]
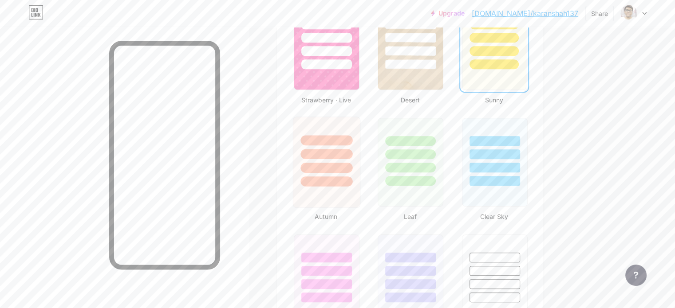
click at [360, 145] on div at bounding box center [326, 152] width 67 height 70
click at [437, 164] on div at bounding box center [411, 168] width 52 height 10
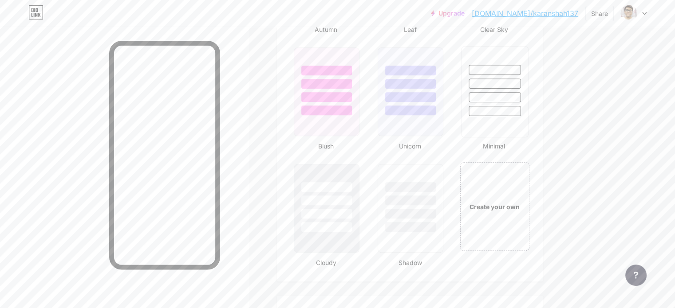
scroll to position [923, 0]
click at [344, 213] on div at bounding box center [326, 193] width 67 height 70
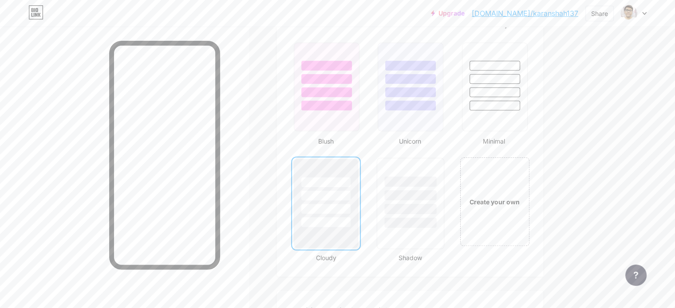
click at [437, 225] on div at bounding box center [411, 223] width 52 height 10
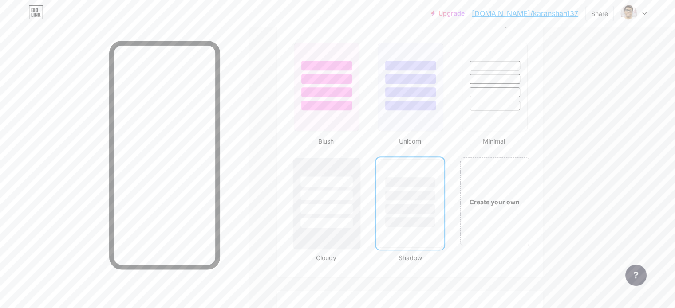
click at [352, 197] on div at bounding box center [326, 195] width 52 height 10
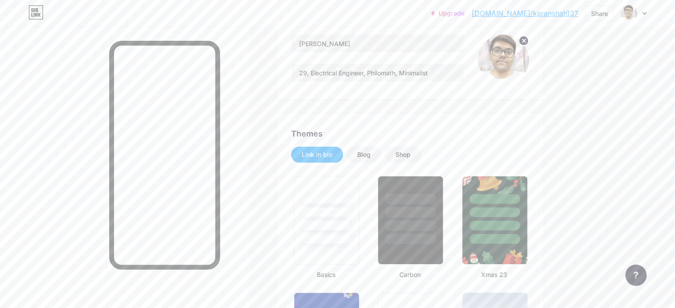
scroll to position [0, 0]
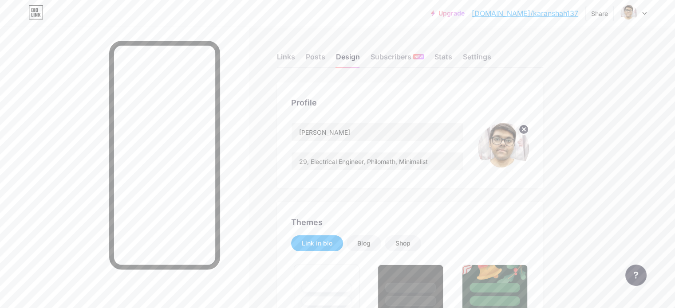
click at [527, 16] on link "[DOMAIN_NAME]/karanshah137" at bounding box center [525, 13] width 107 height 11
click at [463, 162] on input "29, Electrical Engineer, Philomath, Minimalist" at bounding box center [378, 162] width 172 height 18
click at [406, 163] on input "29, Electrical Engineer, Philomath, Minimalist" at bounding box center [378, 162] width 172 height 18
paste input "Finance Enthusiast"
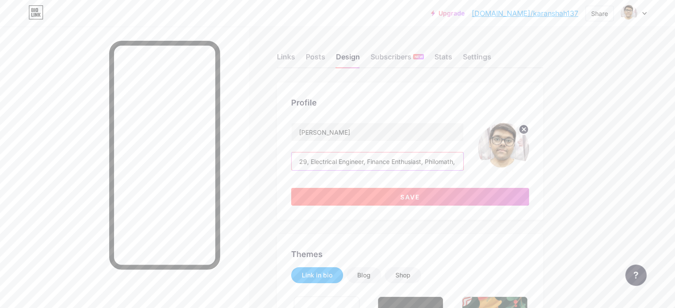
type input "29, Electrical Engineer, Finance Enthusiast, Philomath, Minimalist"
click at [424, 194] on button "Save" at bounding box center [410, 197] width 238 height 18
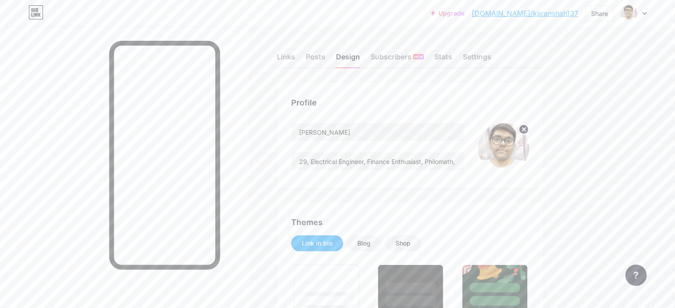
click at [549, 14] on link "[DOMAIN_NAME]/karanshah137" at bounding box center [525, 13] width 107 height 11
click at [406, 164] on input "29, Electrical Engineer, Finance Enthusiast, Philomath, Minimalist" at bounding box center [378, 162] width 172 height 18
click at [295, 62] on div "Links" at bounding box center [286, 59] width 18 height 16
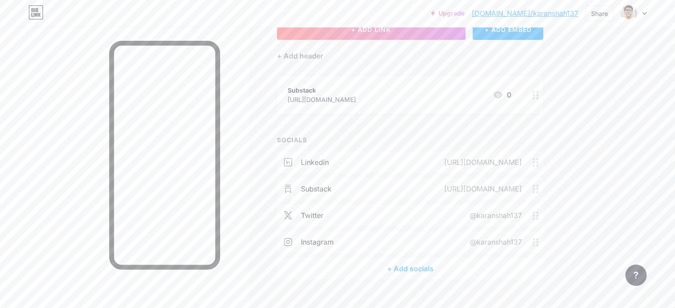
scroll to position [67, 0]
click at [323, 54] on div "+ Add header" at bounding box center [300, 53] width 46 height 11
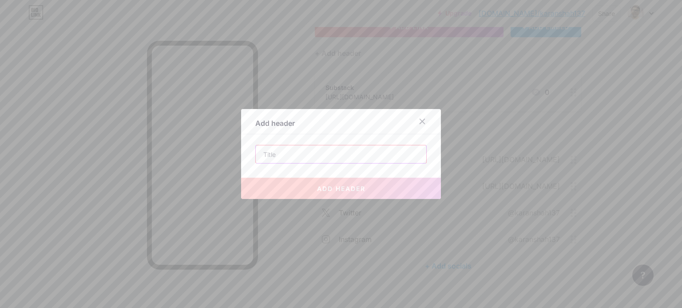
click at [357, 154] on input "text" at bounding box center [341, 155] width 170 height 18
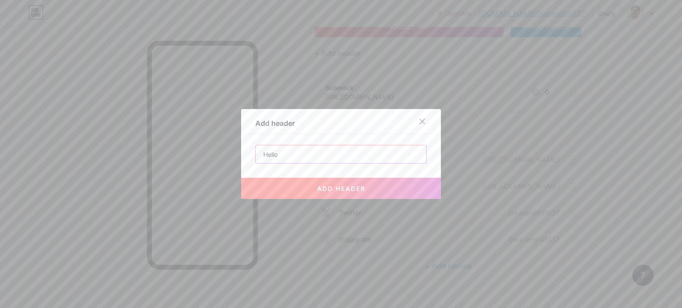
type input "Hello"
click at [387, 196] on button "add header" at bounding box center [341, 188] width 200 height 21
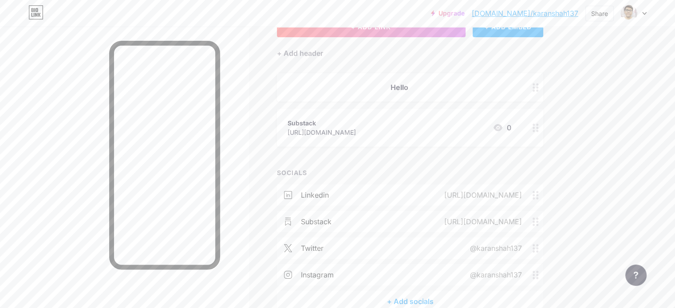
click at [511, 84] on div "Hello" at bounding box center [400, 87] width 224 height 11
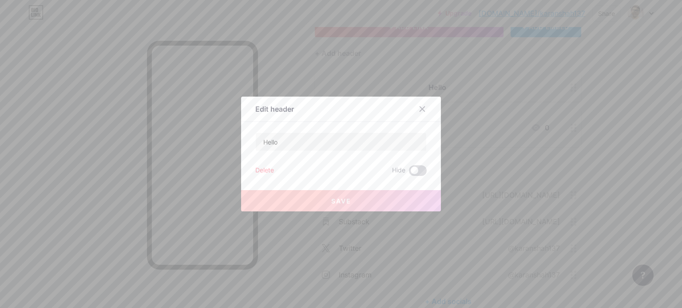
click at [416, 167] on span at bounding box center [418, 171] width 18 height 11
click at [409, 173] on input "checkbox" at bounding box center [409, 173] width 0 height 0
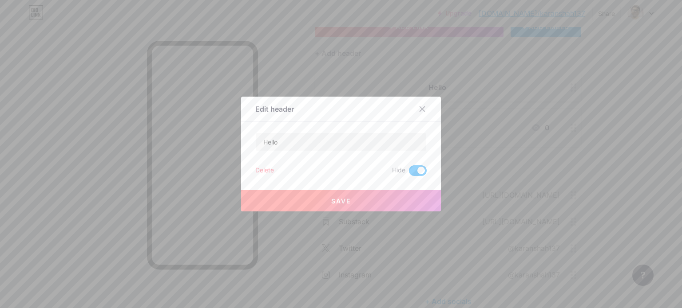
click at [416, 167] on span at bounding box center [418, 171] width 18 height 11
click at [409, 173] on input "checkbox" at bounding box center [409, 173] width 0 height 0
click at [268, 170] on div "Delete" at bounding box center [264, 171] width 19 height 11
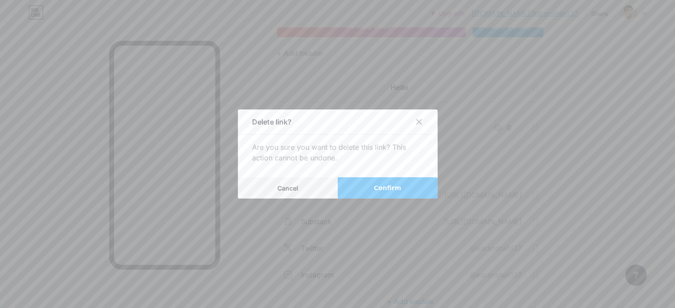
click at [382, 184] on span "Confirm" at bounding box center [388, 188] width 28 height 9
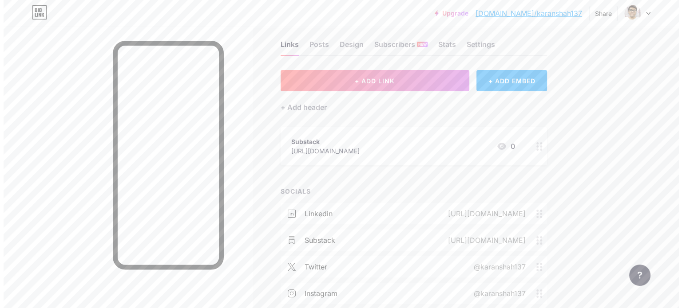
scroll to position [12, 0]
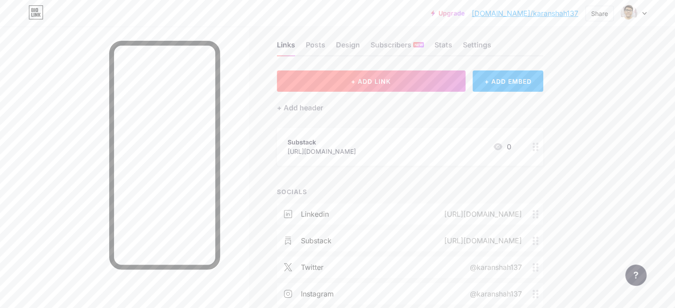
click at [462, 87] on button "+ ADD LINK" at bounding box center [371, 81] width 189 height 21
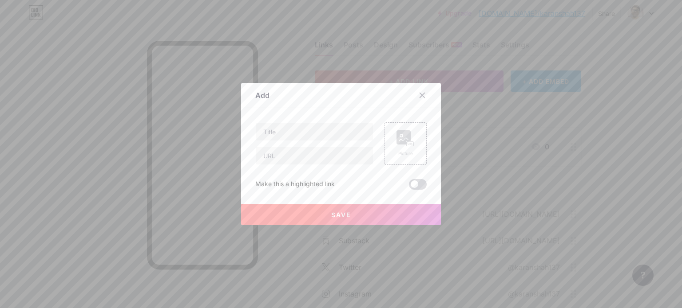
click at [414, 184] on span at bounding box center [418, 184] width 18 height 11
click at [409, 187] on input "checkbox" at bounding box center [409, 187] width 0 height 0
click at [414, 184] on span at bounding box center [418, 184] width 18 height 11
click at [409, 187] on input "checkbox" at bounding box center [409, 187] width 0 height 0
drag, startPoint x: 414, startPoint y: 184, endPoint x: 416, endPoint y: 90, distance: 94.1
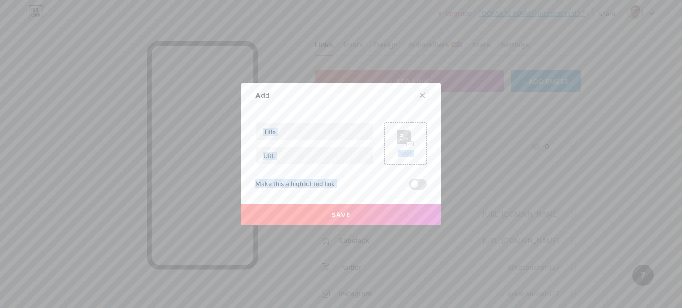
click at [416, 90] on div "Add Content YouTube Play YouTube video without leaving your page. ADD Vimeo Pla…" at bounding box center [341, 154] width 200 height 142
click at [416, 90] on div at bounding box center [422, 95] width 16 height 16
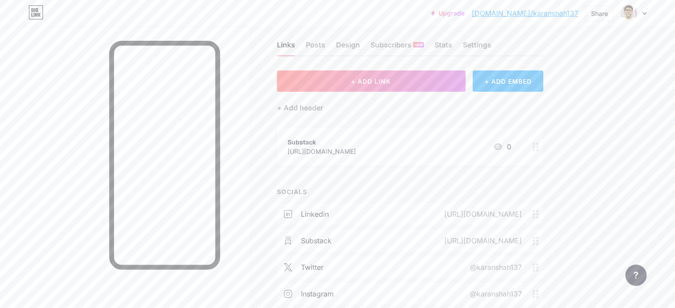
click at [401, 156] on div "Substack https://karanshah137.substack.com/ 0" at bounding box center [410, 147] width 266 height 38
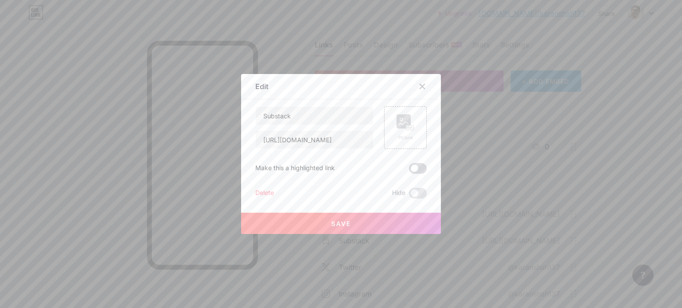
click at [416, 166] on span at bounding box center [418, 168] width 18 height 11
click at [409, 171] on input "checkbox" at bounding box center [409, 171] width 0 height 0
click at [380, 225] on button "Save" at bounding box center [341, 223] width 200 height 21
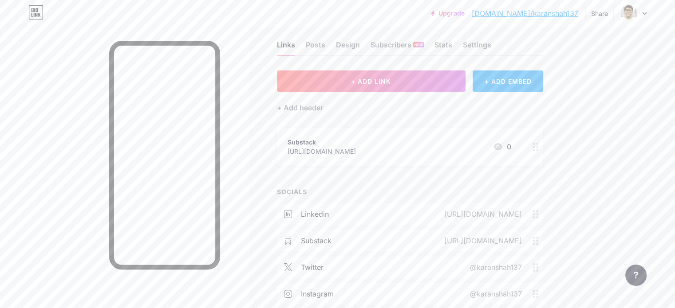
click at [356, 145] on div "Substack" at bounding box center [322, 142] width 68 height 9
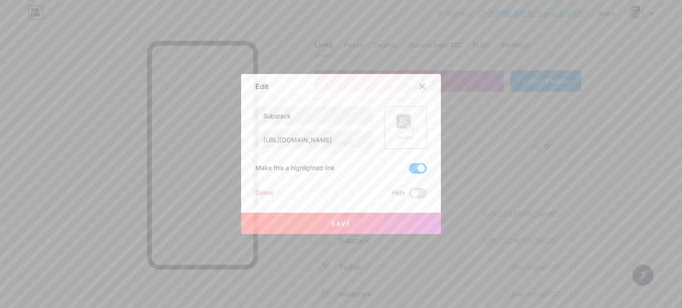
click at [403, 122] on icon at bounding box center [403, 123] width 9 height 3
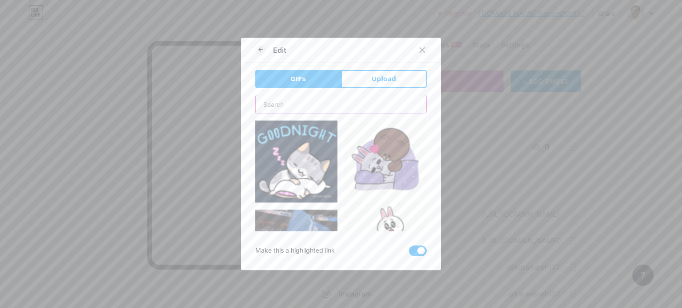
click at [371, 99] on input "text" at bounding box center [341, 104] width 170 height 18
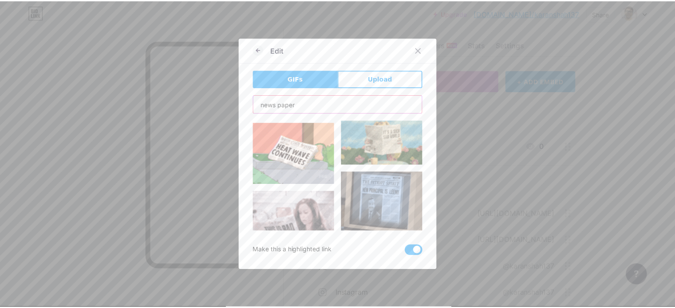
scroll to position [344, 0]
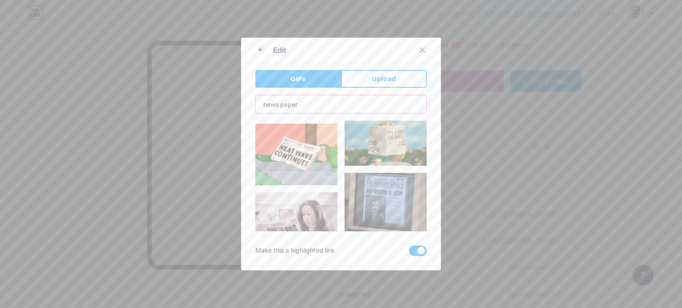
type input "news paper"
click at [306, 135] on img at bounding box center [296, 155] width 82 height 62
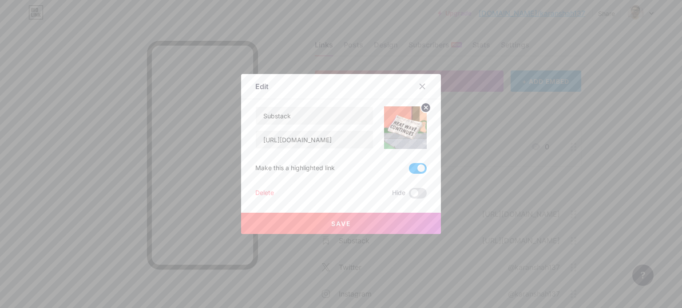
click at [331, 225] on span "Save" at bounding box center [341, 224] width 20 height 8
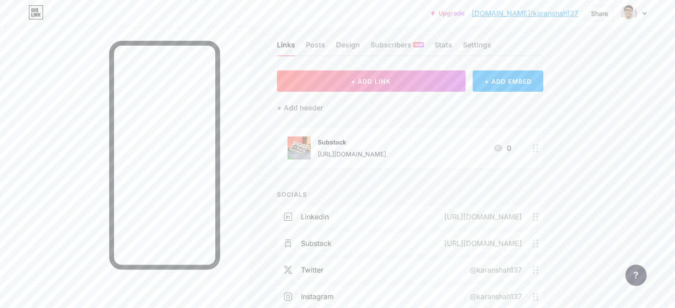
click at [359, 143] on div "Substack" at bounding box center [352, 142] width 68 height 9
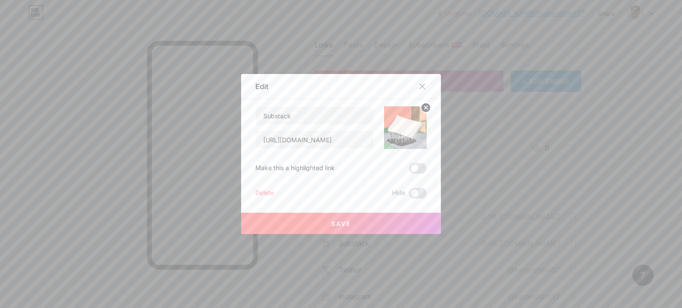
click at [423, 105] on circle at bounding box center [426, 108] width 10 height 10
click at [383, 220] on button "Save" at bounding box center [341, 223] width 200 height 21
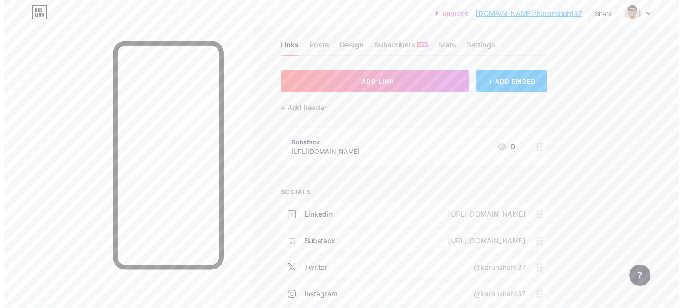
scroll to position [24, 0]
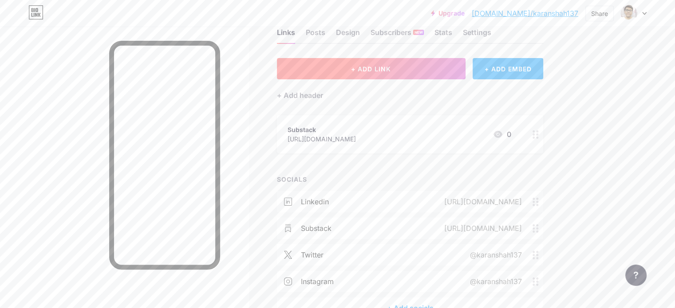
click at [391, 70] on span "+ ADD LINK" at bounding box center [371, 69] width 40 height 8
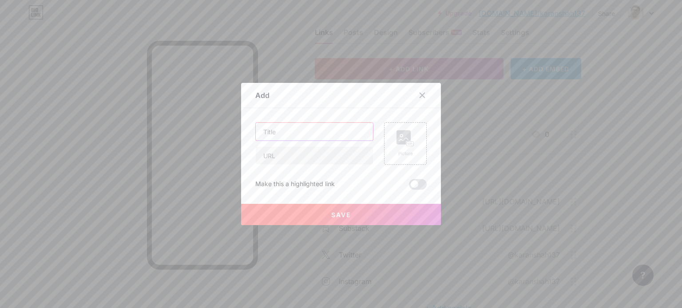
click at [307, 136] on input "text" at bounding box center [314, 132] width 117 height 18
type input "LinkedIn"
click at [289, 155] on input "text" at bounding box center [314, 156] width 117 height 18
paste input "[URL][DOMAIN_NAME]"
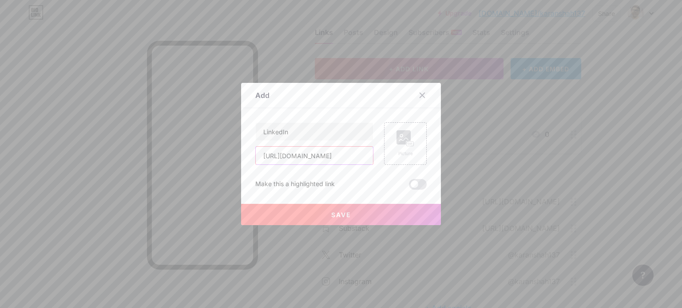
type input "[URL][DOMAIN_NAME]"
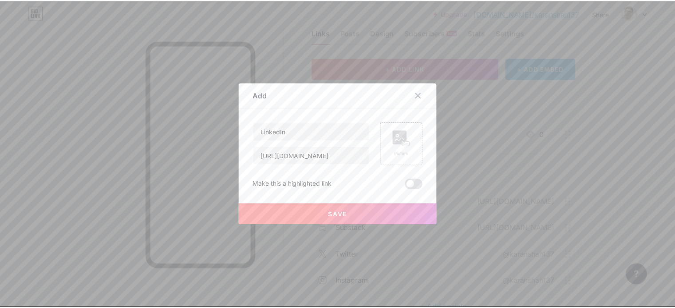
scroll to position [0, 0]
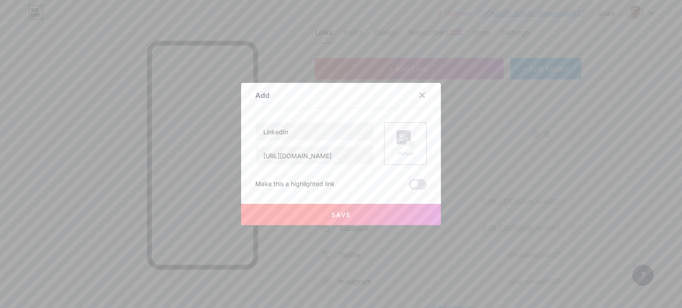
click at [331, 214] on span "Save" at bounding box center [341, 215] width 20 height 8
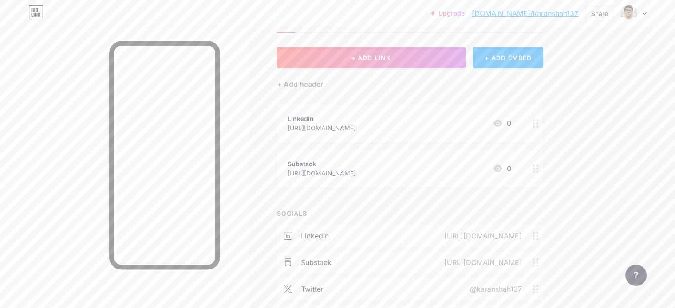
scroll to position [33, 0]
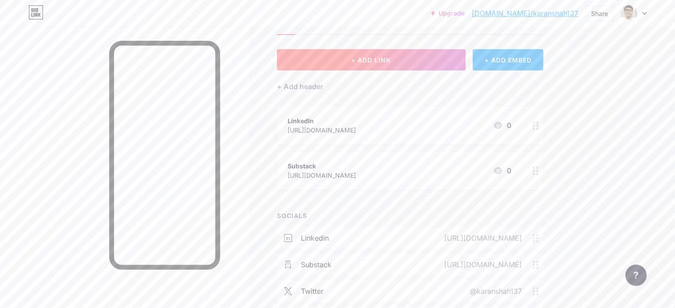
click at [413, 55] on button "+ ADD LINK" at bounding box center [371, 59] width 189 height 21
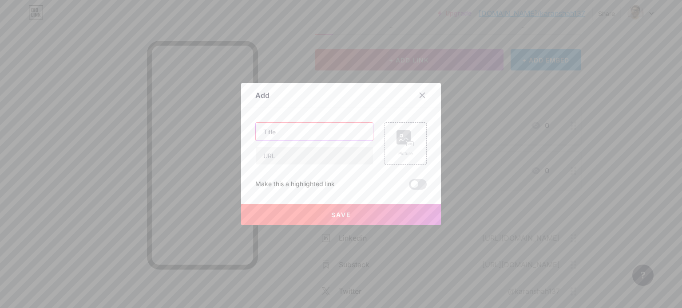
click at [299, 137] on input "text" at bounding box center [314, 132] width 117 height 18
type input "T"
type input "X"
type input "Twitter"
click at [305, 156] on input "text" at bounding box center [314, 156] width 117 height 18
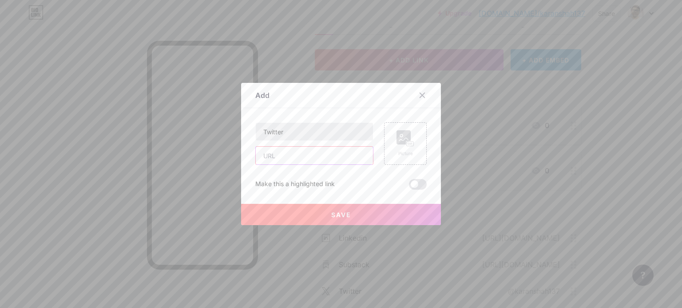
paste input "[URL][DOMAIN_NAME]"
type input "[URL][DOMAIN_NAME]"
click at [349, 220] on button "Save" at bounding box center [341, 214] width 200 height 21
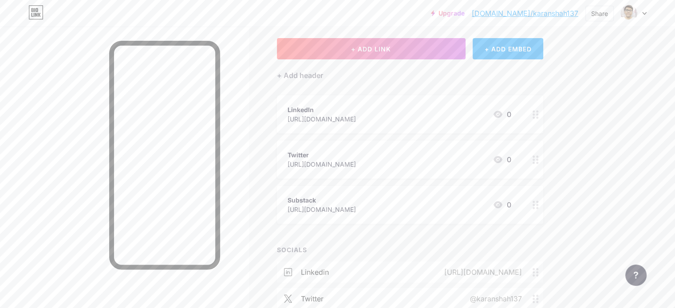
scroll to position [0, 0]
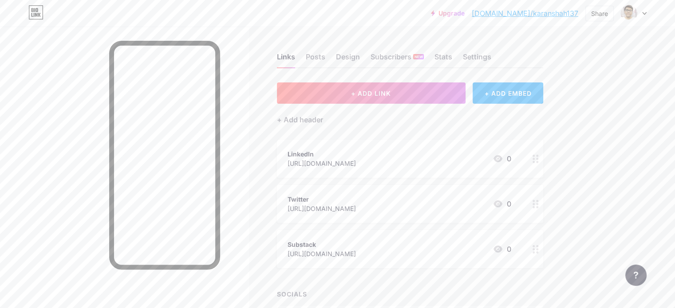
click at [543, 14] on link "[DOMAIN_NAME]/karanshah137" at bounding box center [525, 13] width 107 height 11
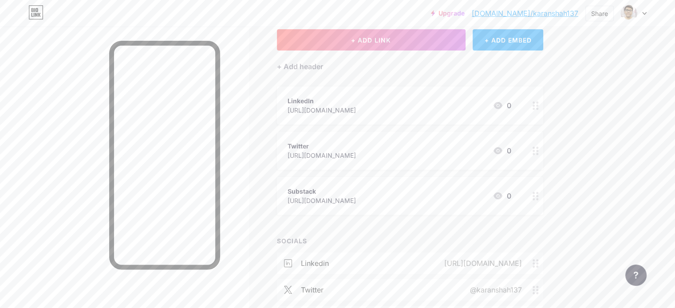
scroll to position [169, 0]
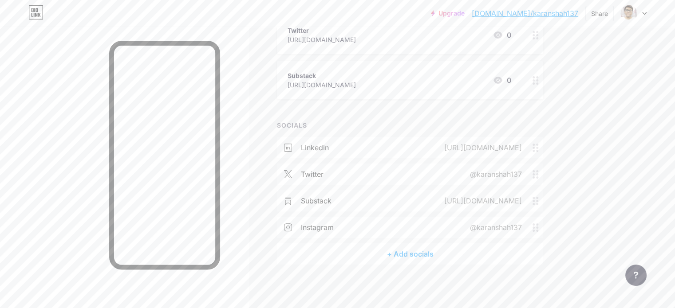
click at [426, 248] on div "+ Add socials" at bounding box center [410, 254] width 266 height 21
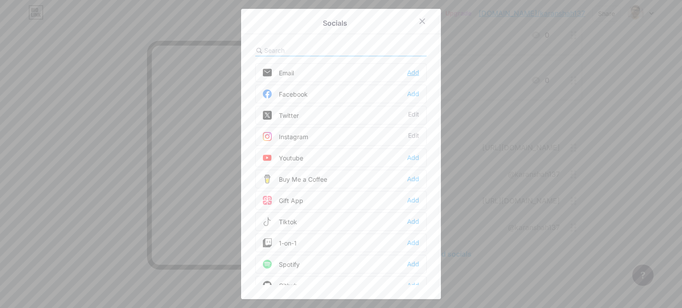
click at [407, 71] on div "Add" at bounding box center [413, 72] width 12 height 9
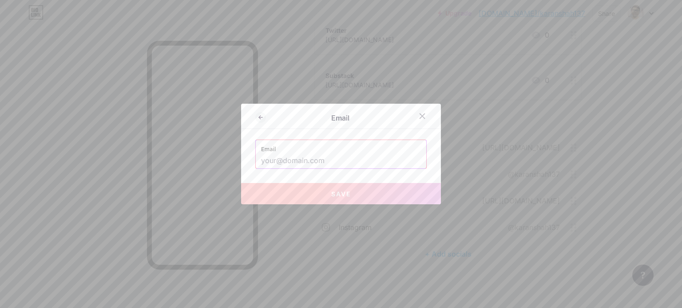
click at [341, 156] on input "text" at bounding box center [341, 161] width 160 height 15
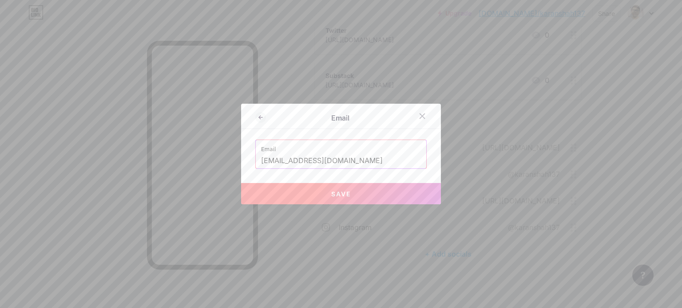
click at [346, 190] on span "Save" at bounding box center [341, 194] width 20 height 8
type input "mailto:karan.shah137@gmail.com"
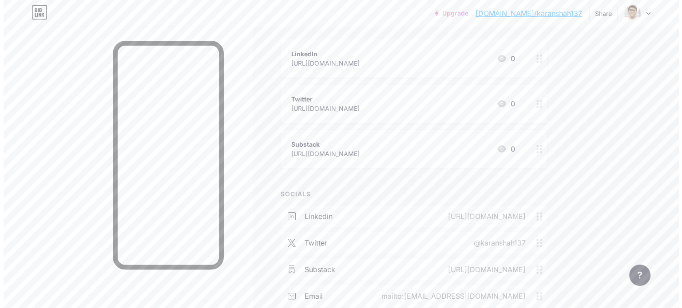
scroll to position [196, 0]
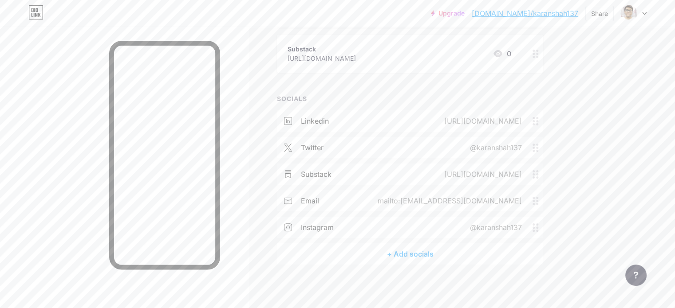
click at [446, 254] on div "+ Add socials" at bounding box center [410, 254] width 266 height 21
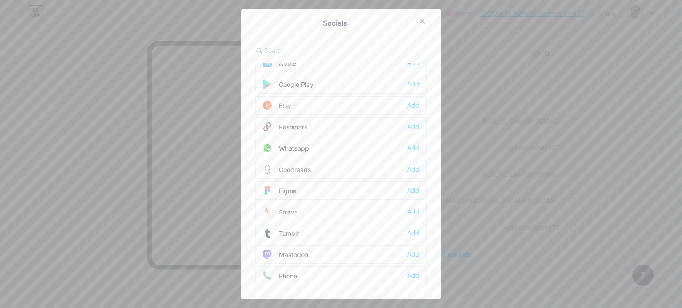
scroll to position [692, 0]
click at [410, 143] on div "Add" at bounding box center [413, 147] width 12 height 9
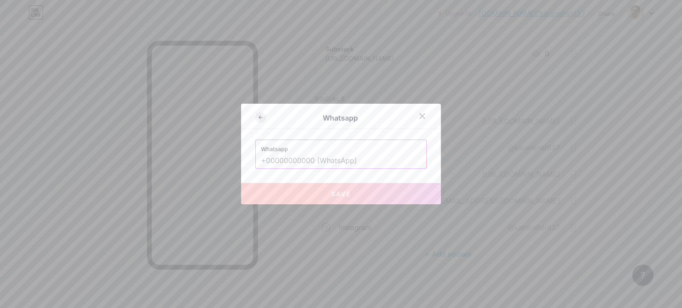
click at [256, 115] on icon at bounding box center [260, 117] width 11 height 11
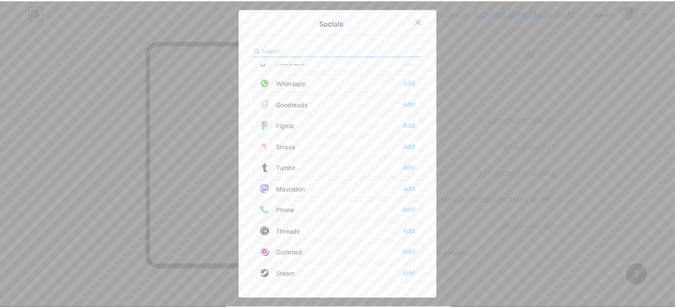
scroll to position [756, 0]
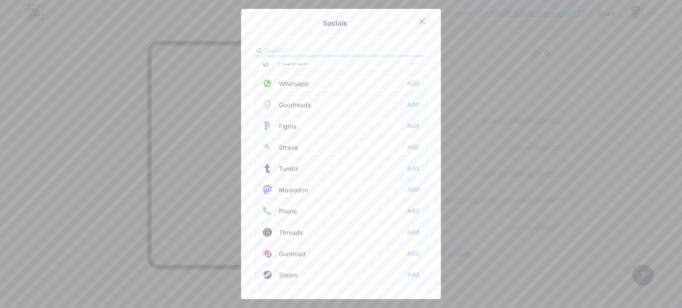
click at [421, 22] on icon at bounding box center [422, 21] width 7 height 7
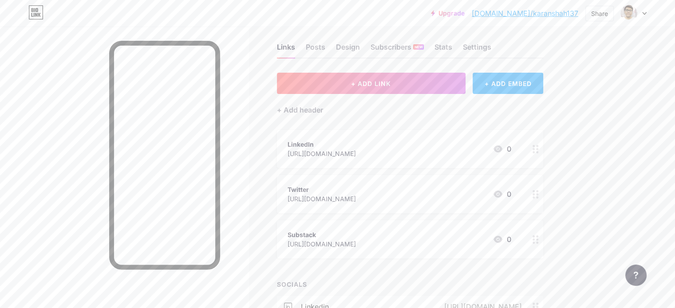
scroll to position [0, 0]
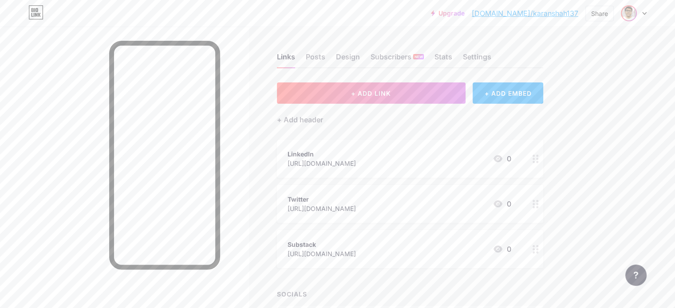
click at [633, 11] on img at bounding box center [629, 13] width 14 height 14
click at [645, 14] on icon at bounding box center [644, 13] width 4 height 3
click at [551, 16] on link "[DOMAIN_NAME]/karanshah137" at bounding box center [525, 13] width 107 height 11
